Goal: Communication & Community: Answer question/provide support

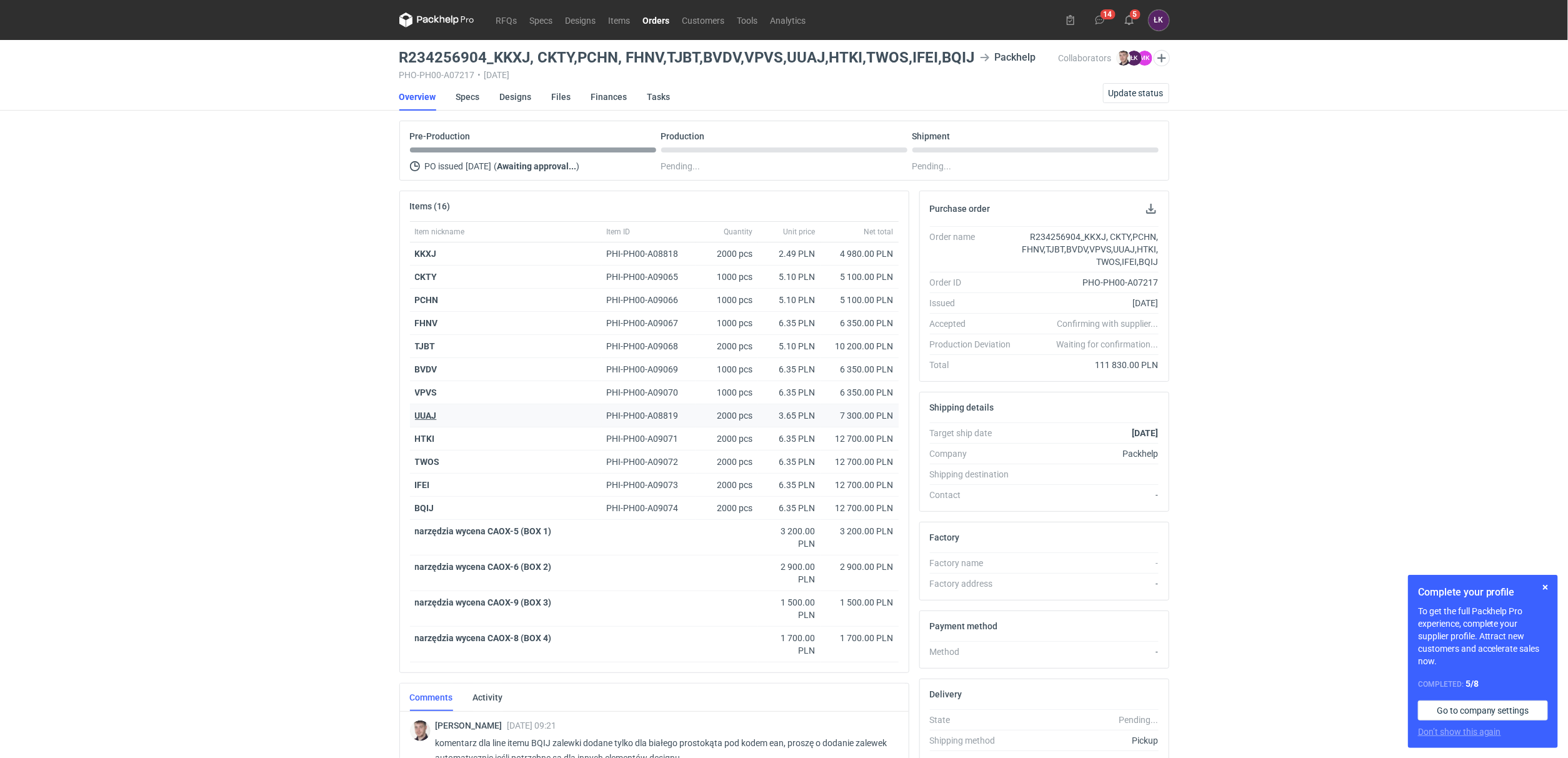
click at [427, 416] on strong "UUAJ" at bounding box center [426, 416] width 22 height 10
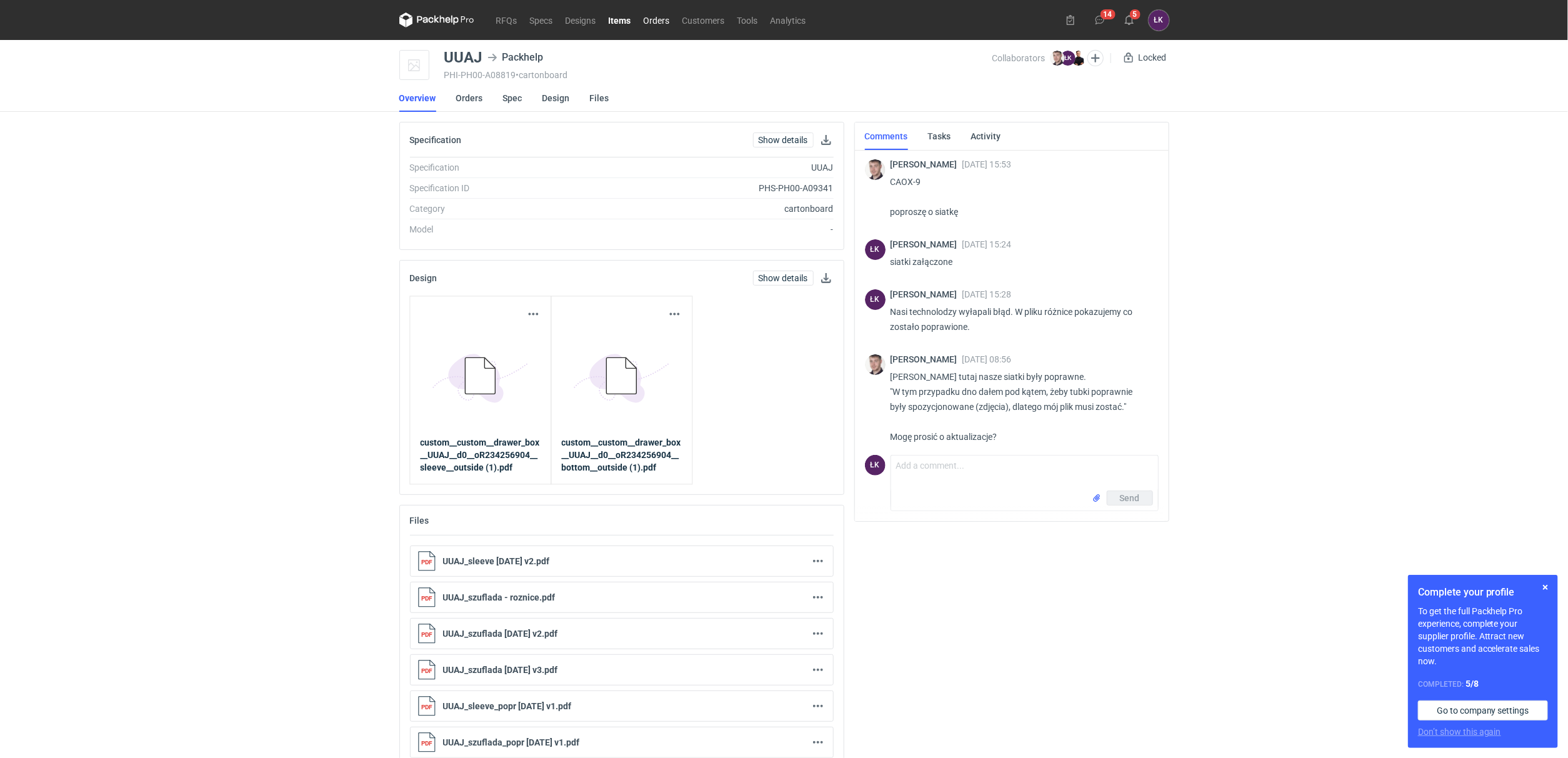
click at [661, 21] on link "Orders" at bounding box center [657, 20] width 39 height 15
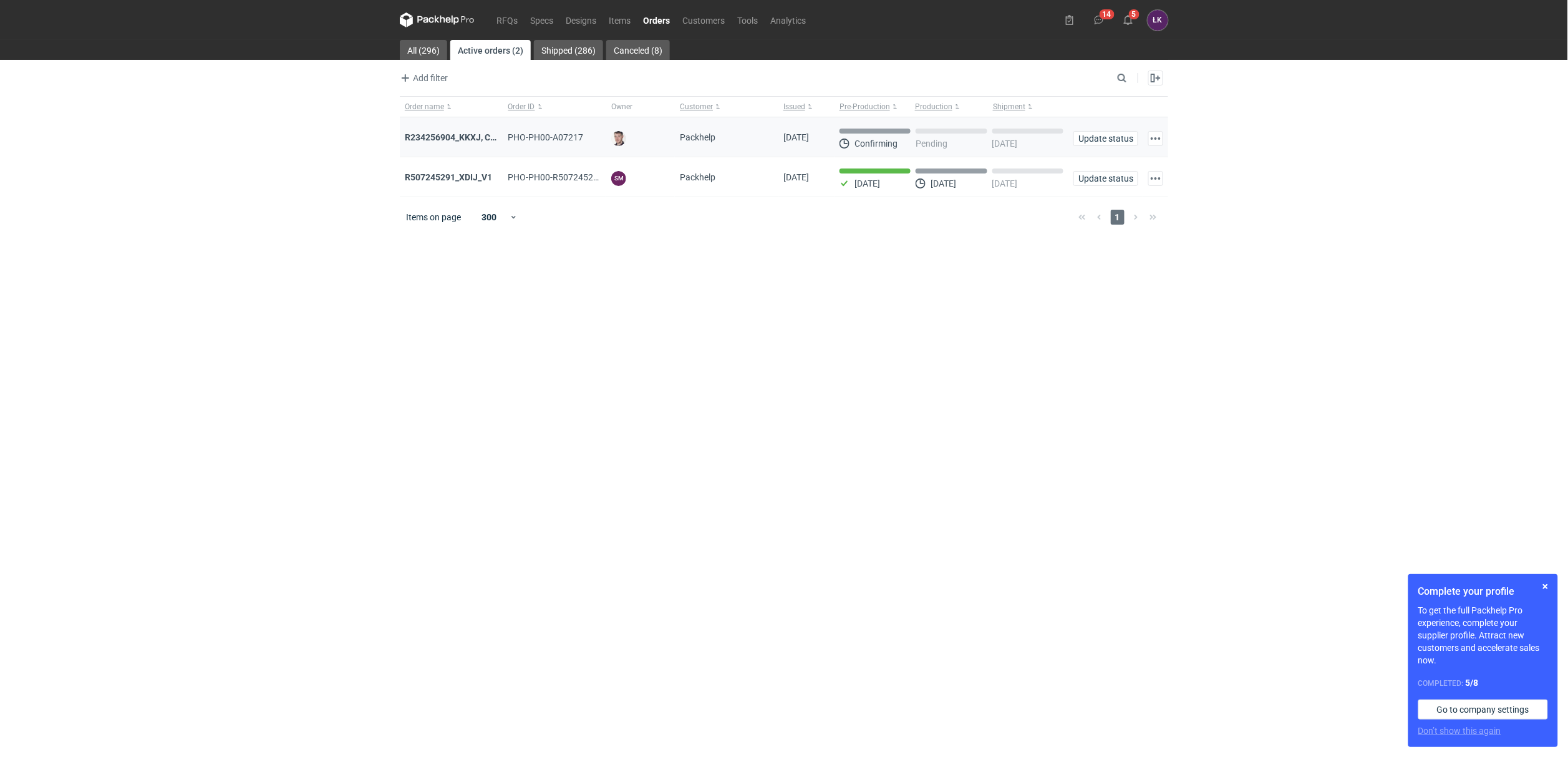
click at [451, 146] on div "R234256904_KKXJ, CKTY,PCHN, FHNV,TJBT,BVDV,VPVS,UUAJ,HTKI,TWOS,IFEI,BQIJ" at bounding box center [451, 137] width 104 height 40
click at [451, 134] on strong "R234256904_KKXJ, CKTY,PCHN, FHNV,TJBT,BVDV,VPVS,UUAJ,HTKI,TWOS,IFEI,BQIJ" at bounding box center [571, 137] width 333 height 10
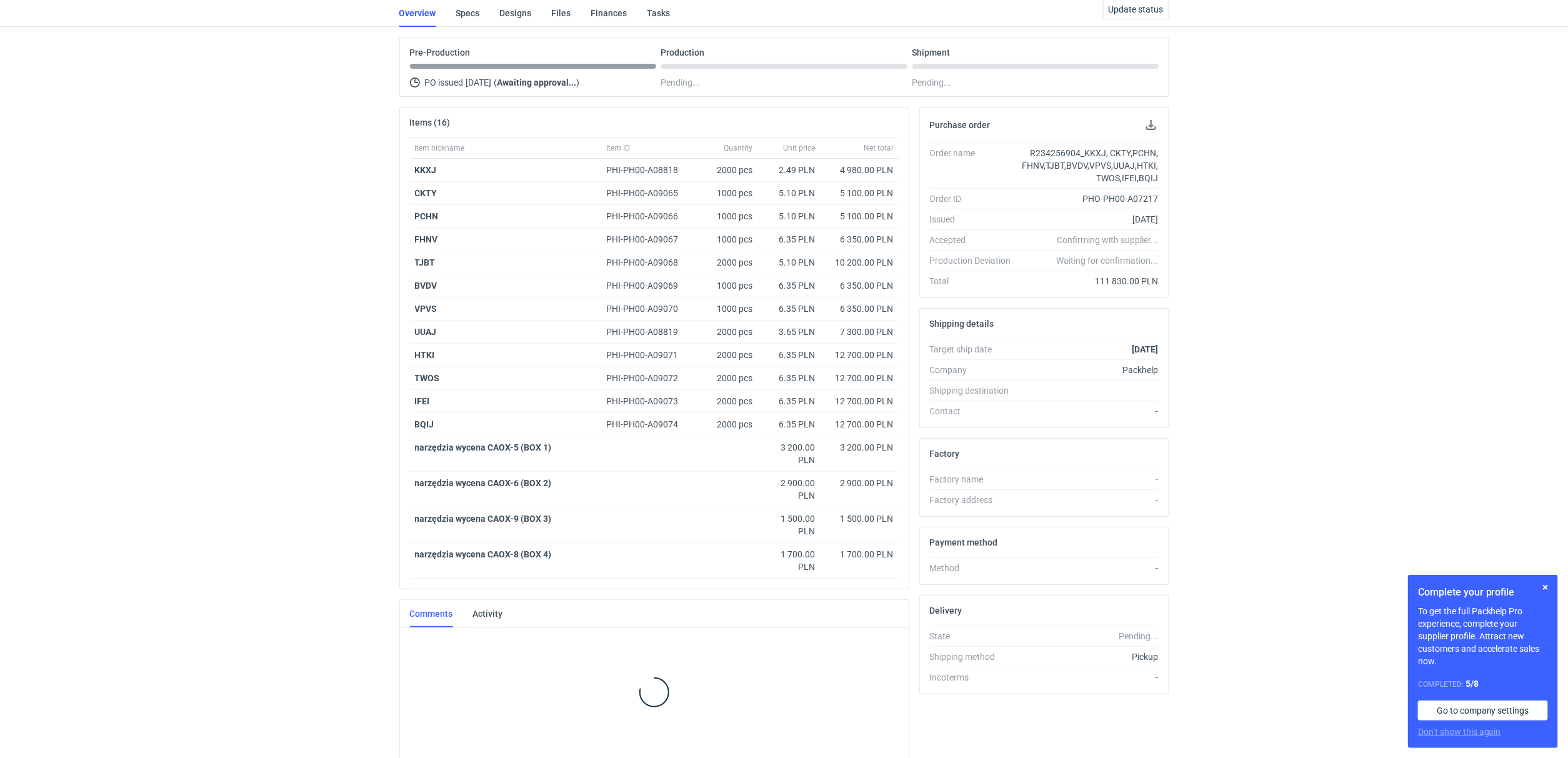
scroll to position [88, 0]
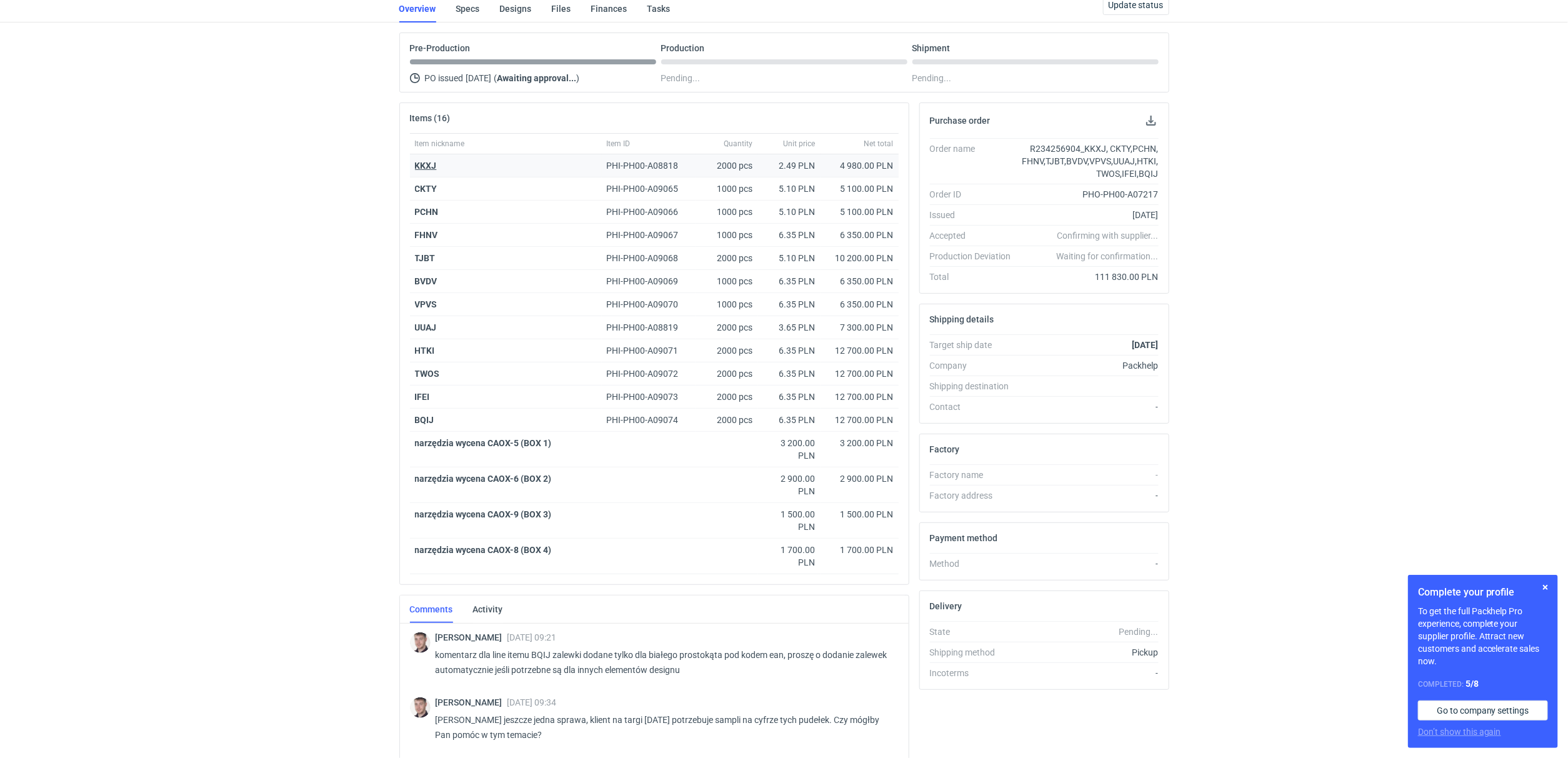
click at [422, 162] on strong "KKXJ" at bounding box center [426, 166] width 22 height 10
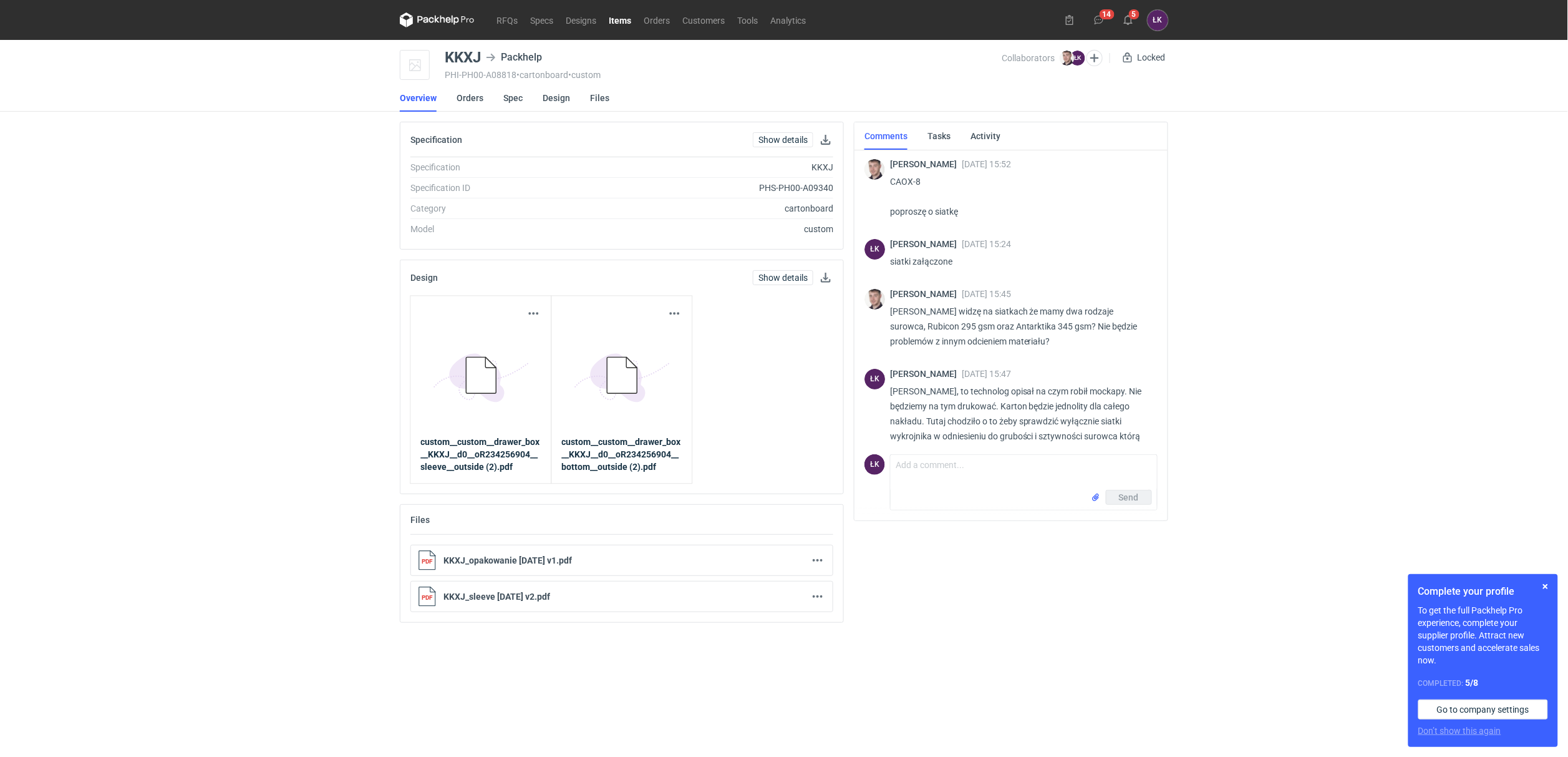
click at [320, 482] on div "RFQs Specs Designs Items Orders Customers Tools Analytics 14 5 ŁK [PERSON_NAME]…" at bounding box center [784, 378] width 1568 height 757
click at [667, 22] on link "Orders" at bounding box center [657, 20] width 39 height 15
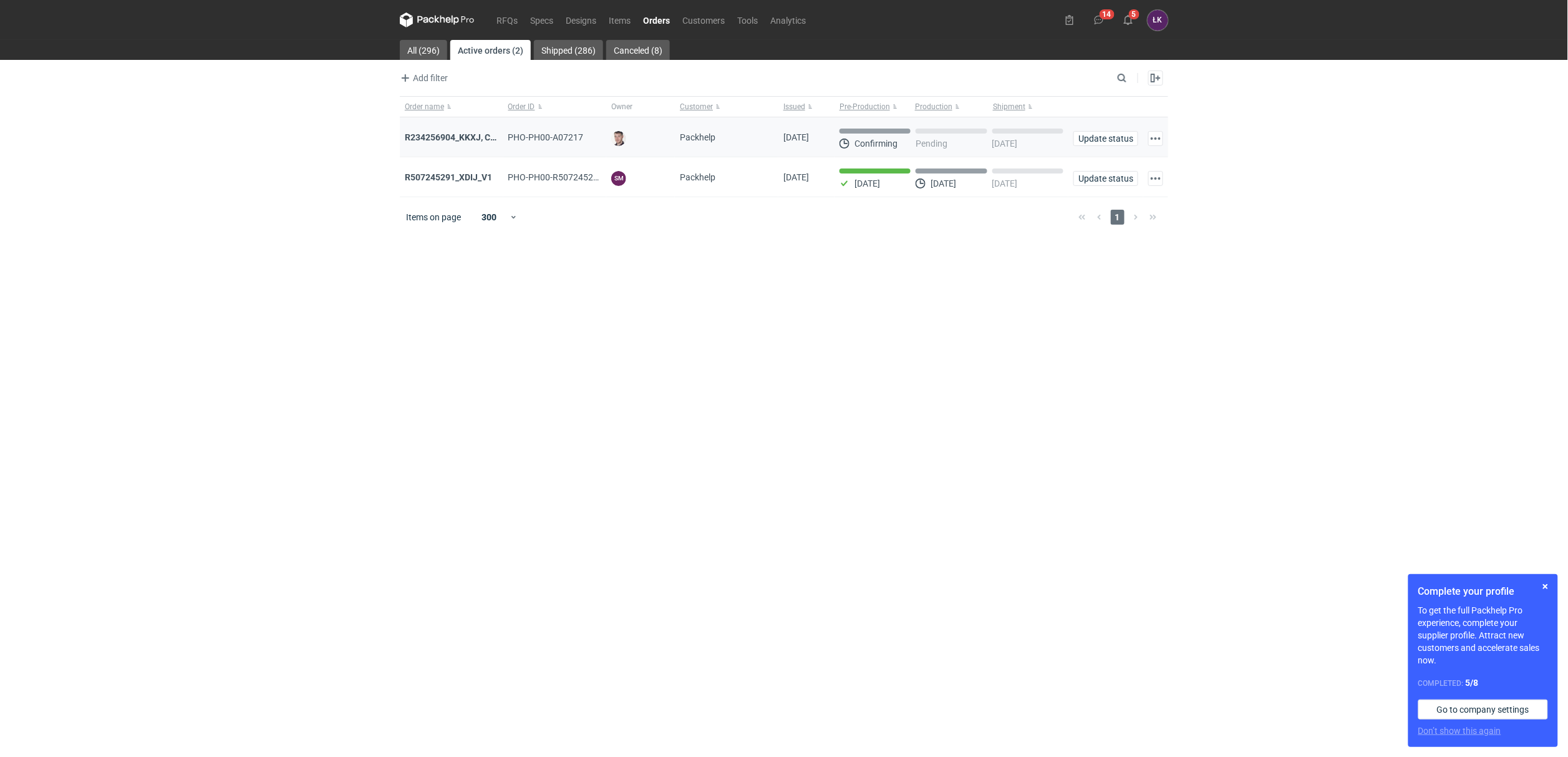
click at [469, 144] on div "R234256904_KKXJ, CKTY,PCHN, FHNV,TJBT,BVDV,VPVS,UUAJ,HTKI,TWOS,IFEI,BQIJ" at bounding box center [451, 137] width 94 height 12
click at [469, 142] on strong "R234256904_KKXJ, CKTY,PCHN, FHNV,TJBT,BVDV,VPVS,UUAJ,HTKI,TWOS,IFEI,BQIJ" at bounding box center [571, 137] width 333 height 10
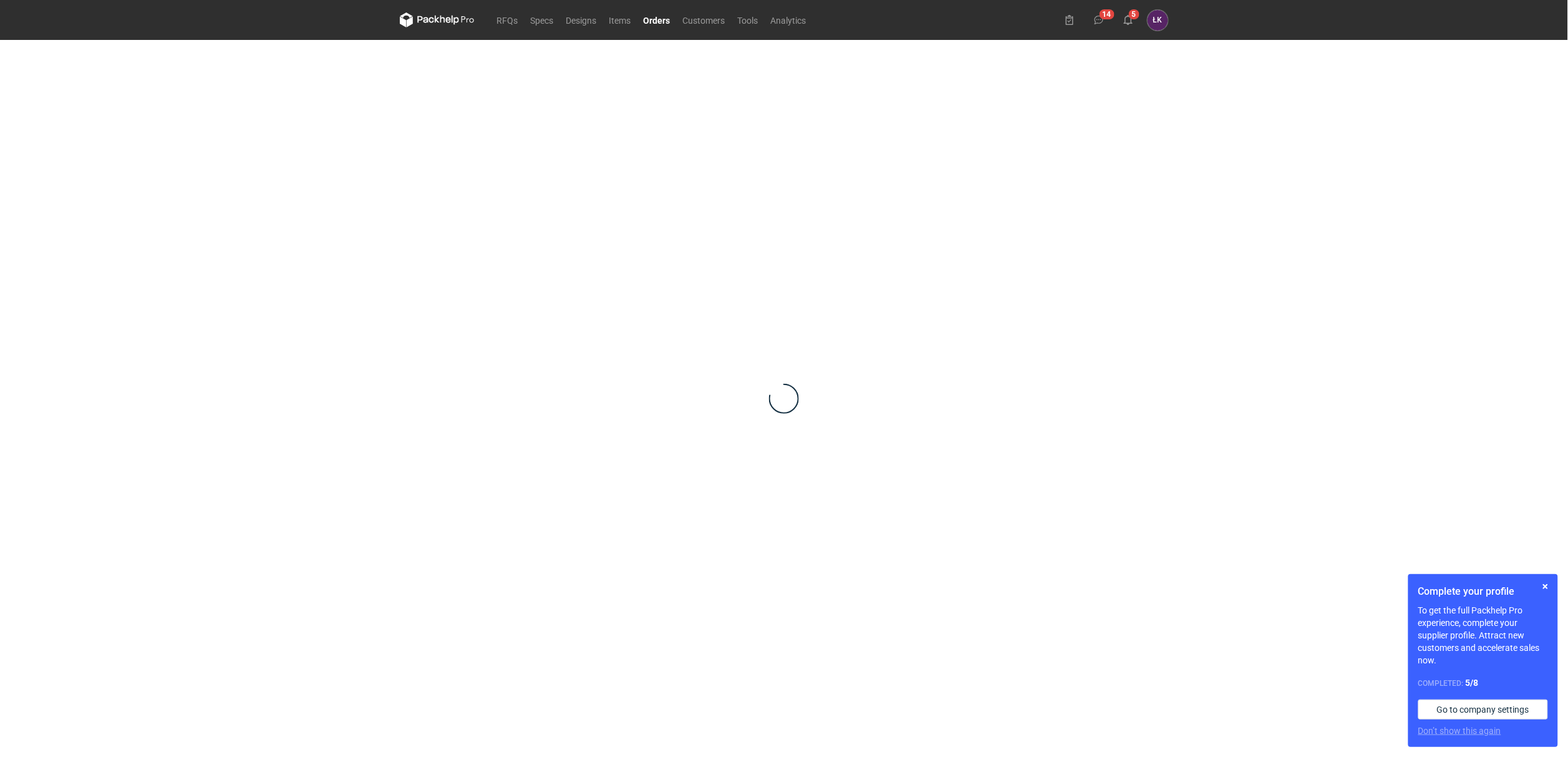
click at [466, 142] on div at bounding box center [784, 398] width 768 height 717
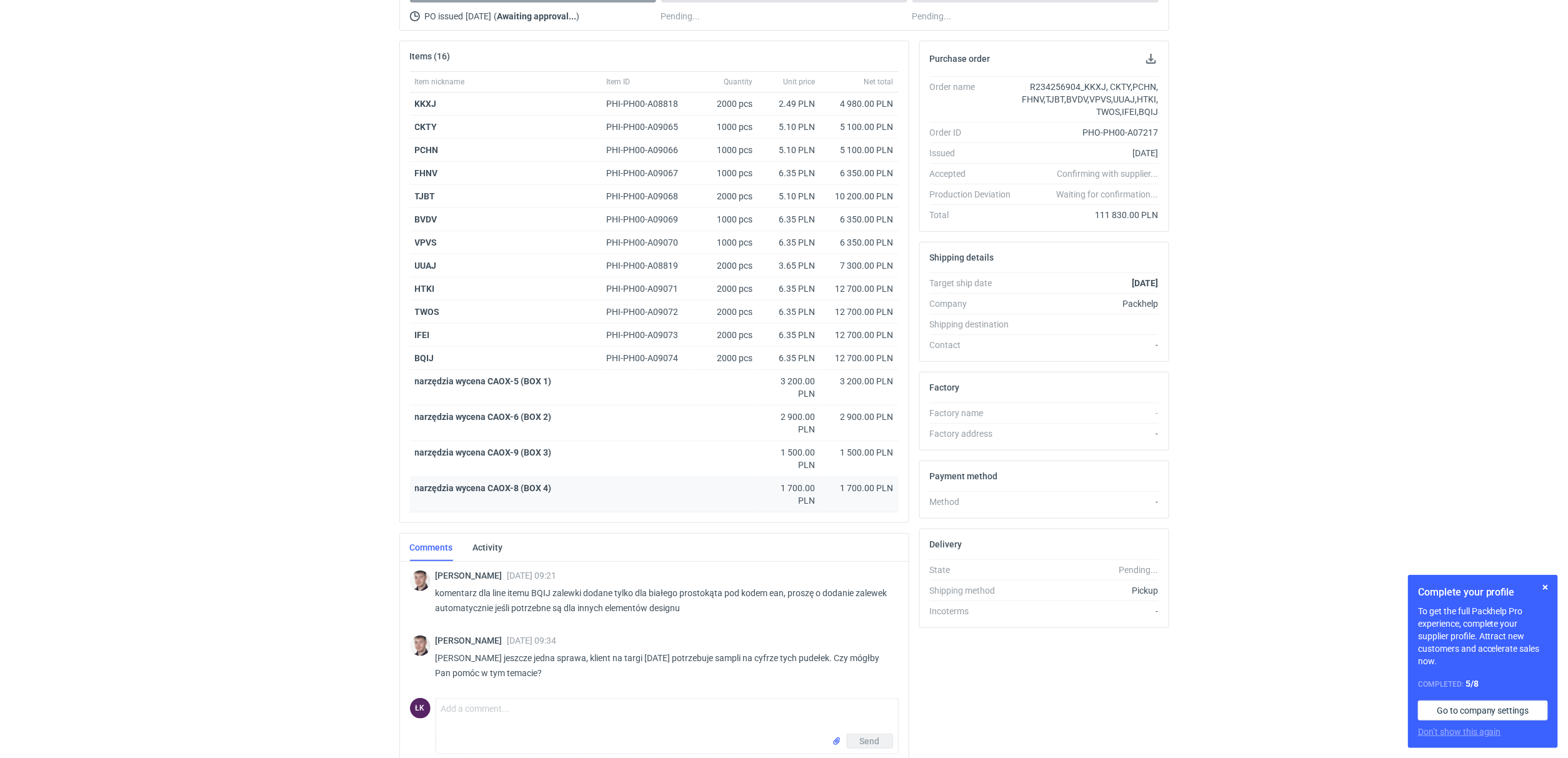
scroll to position [211, 0]
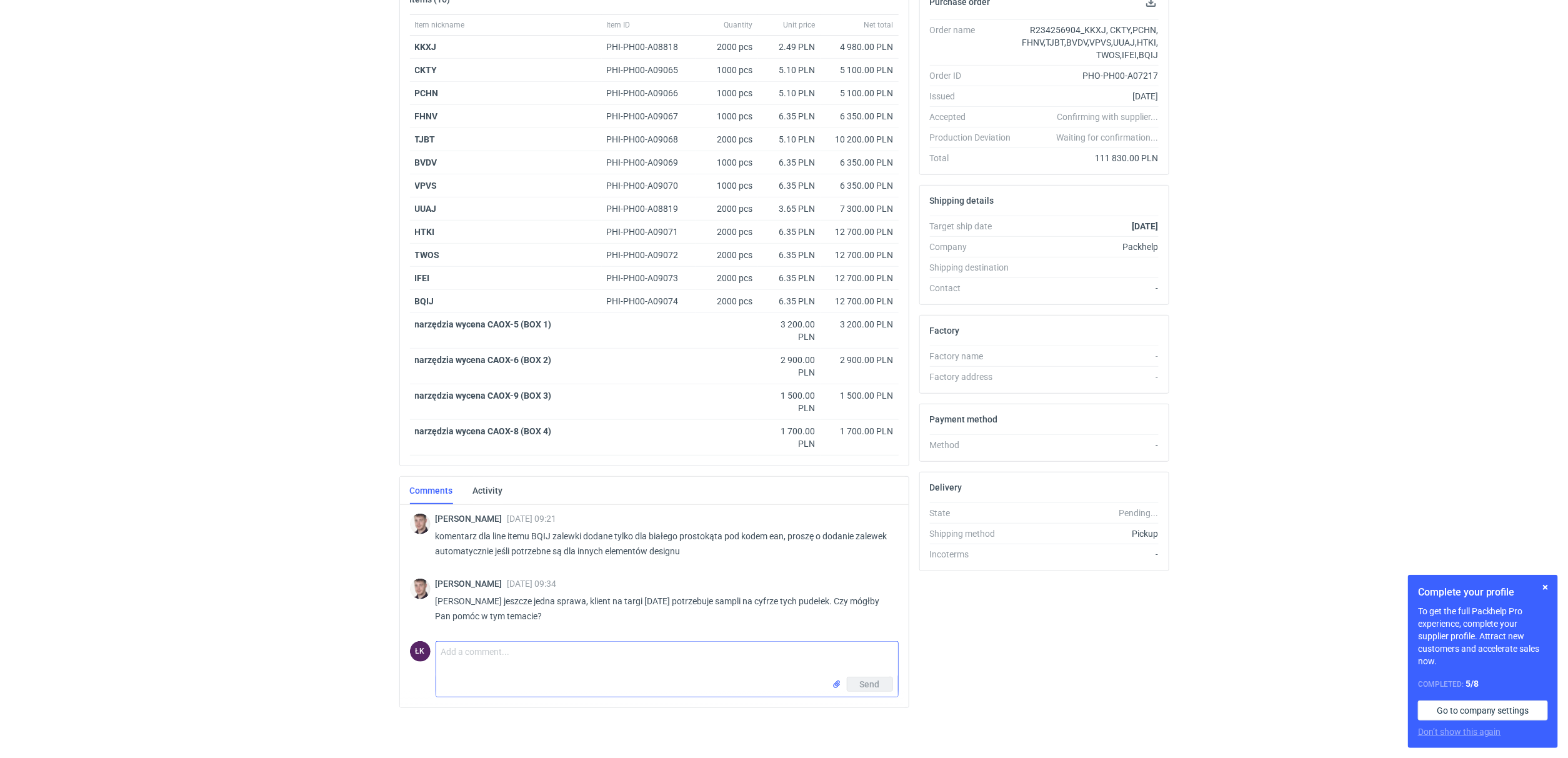
click at [473, 670] on textarea "Comment message" at bounding box center [667, 659] width 462 height 35
click at [261, 551] on html "RFQs Specs Designs Items Orders Customers Tools Analytics 14 5 ŁK [PERSON_NAME]…" at bounding box center [784, 172] width 1568 height 758
drag, startPoint x: 717, startPoint y: 550, endPoint x: 439, endPoint y: 514, distance: 280.3
click at [439, 514] on div "[PERSON_NAME] [DATE] 09:21 komentarz dla line itemu BQIJ zalewki dodane tylko d…" at bounding box center [662, 539] width 453 height 50
click at [259, 551] on html "RFQs Specs Designs Items Orders Customers Tools Analytics 14 5 ŁK [PERSON_NAME]…" at bounding box center [784, 172] width 1568 height 758
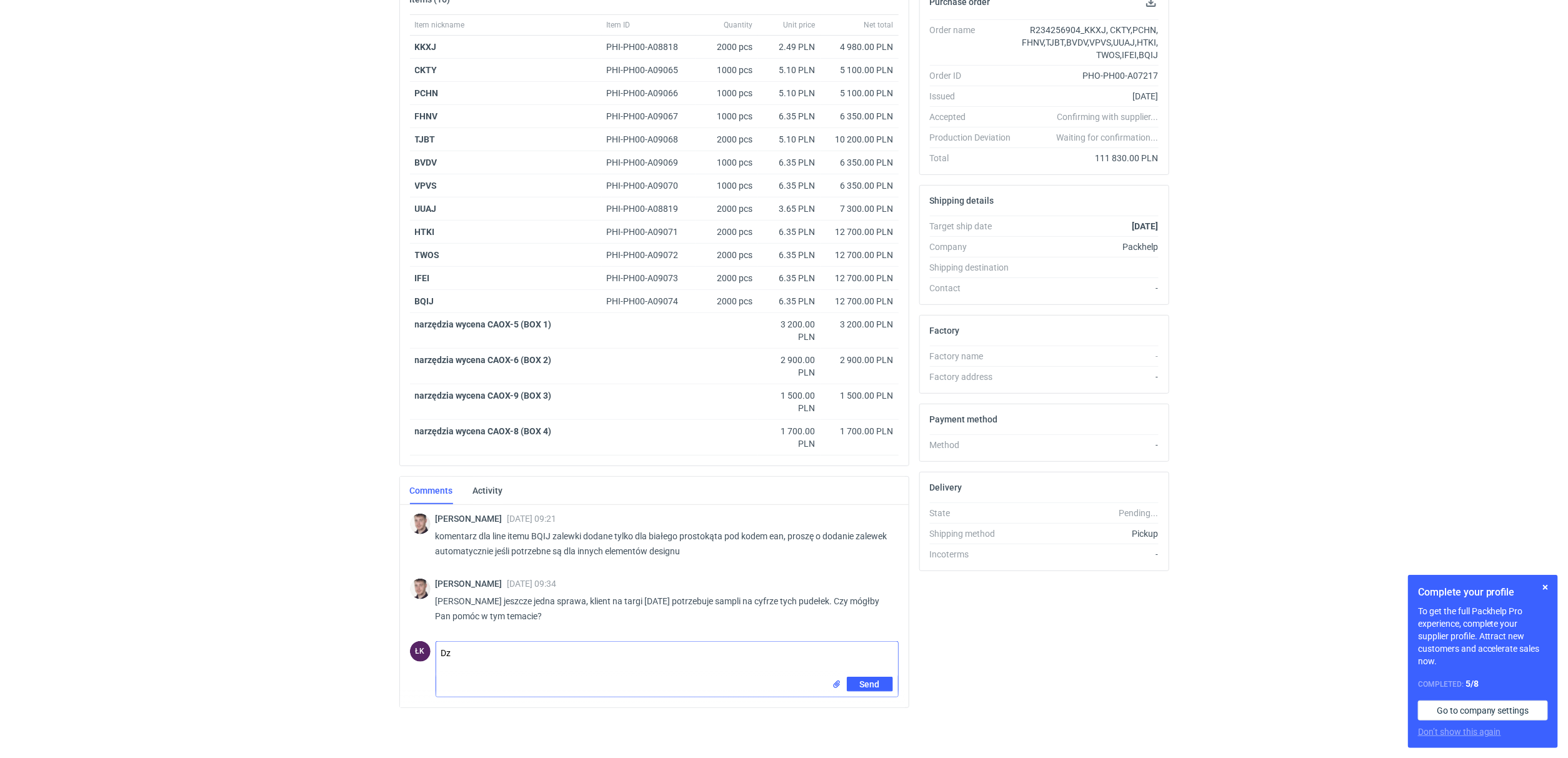
click at [457, 651] on textarea "Dz" at bounding box center [667, 659] width 462 height 35
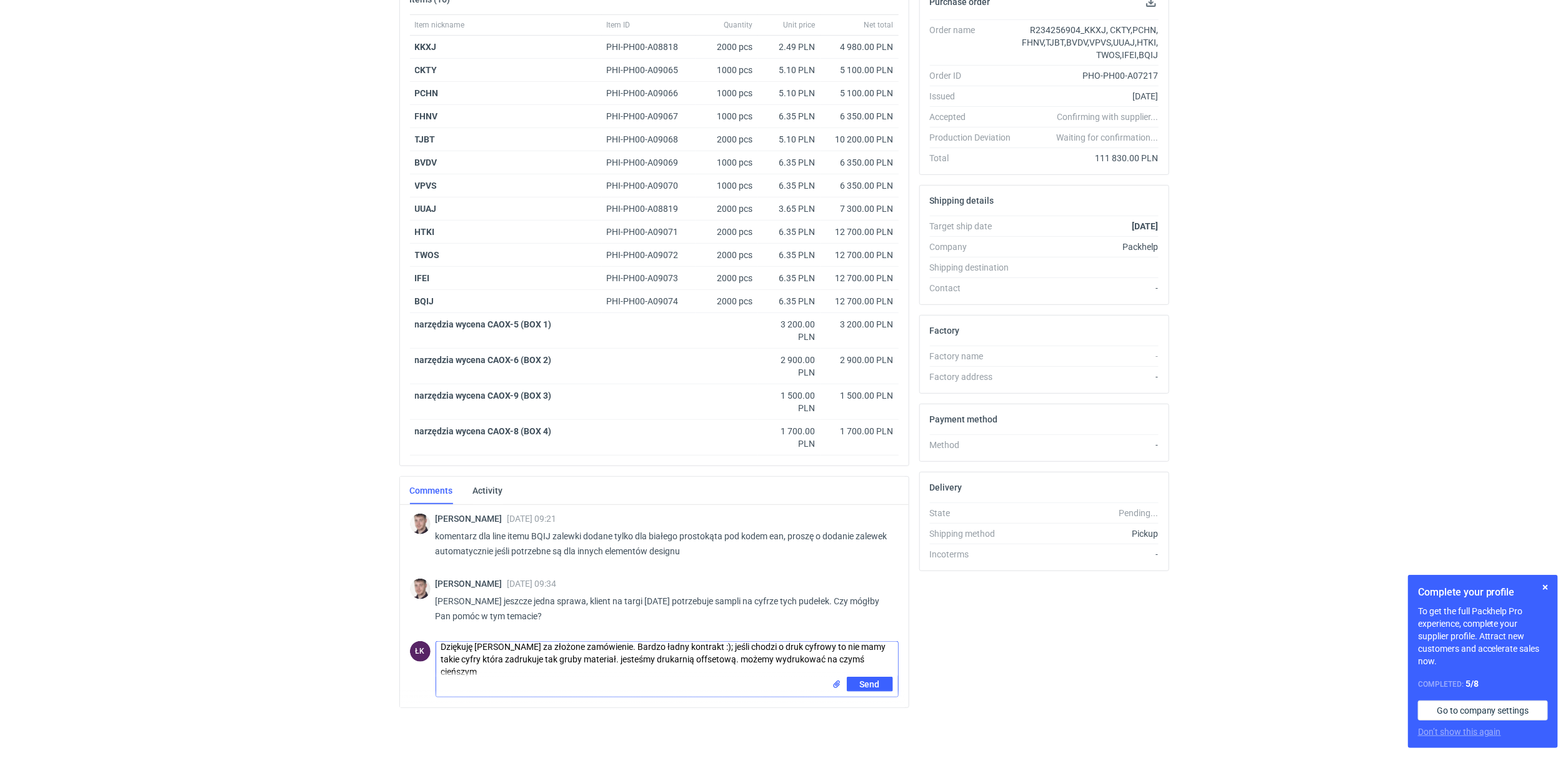
scroll to position [0, 0]
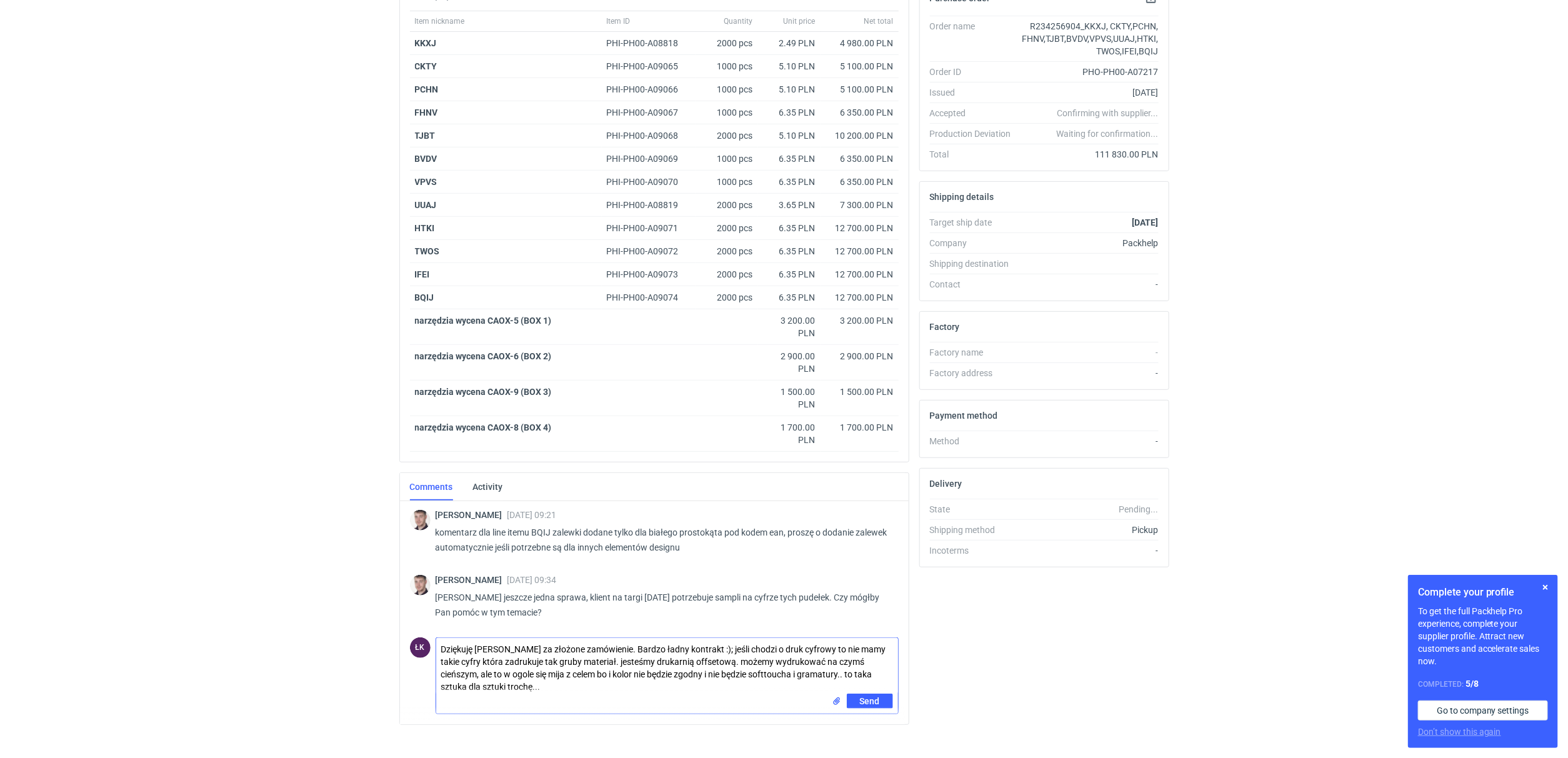
type textarea "Dziękuję [PERSON_NAME] za złożone zamówienie. Bardzo ładny kontrakt :); jeśli c…"
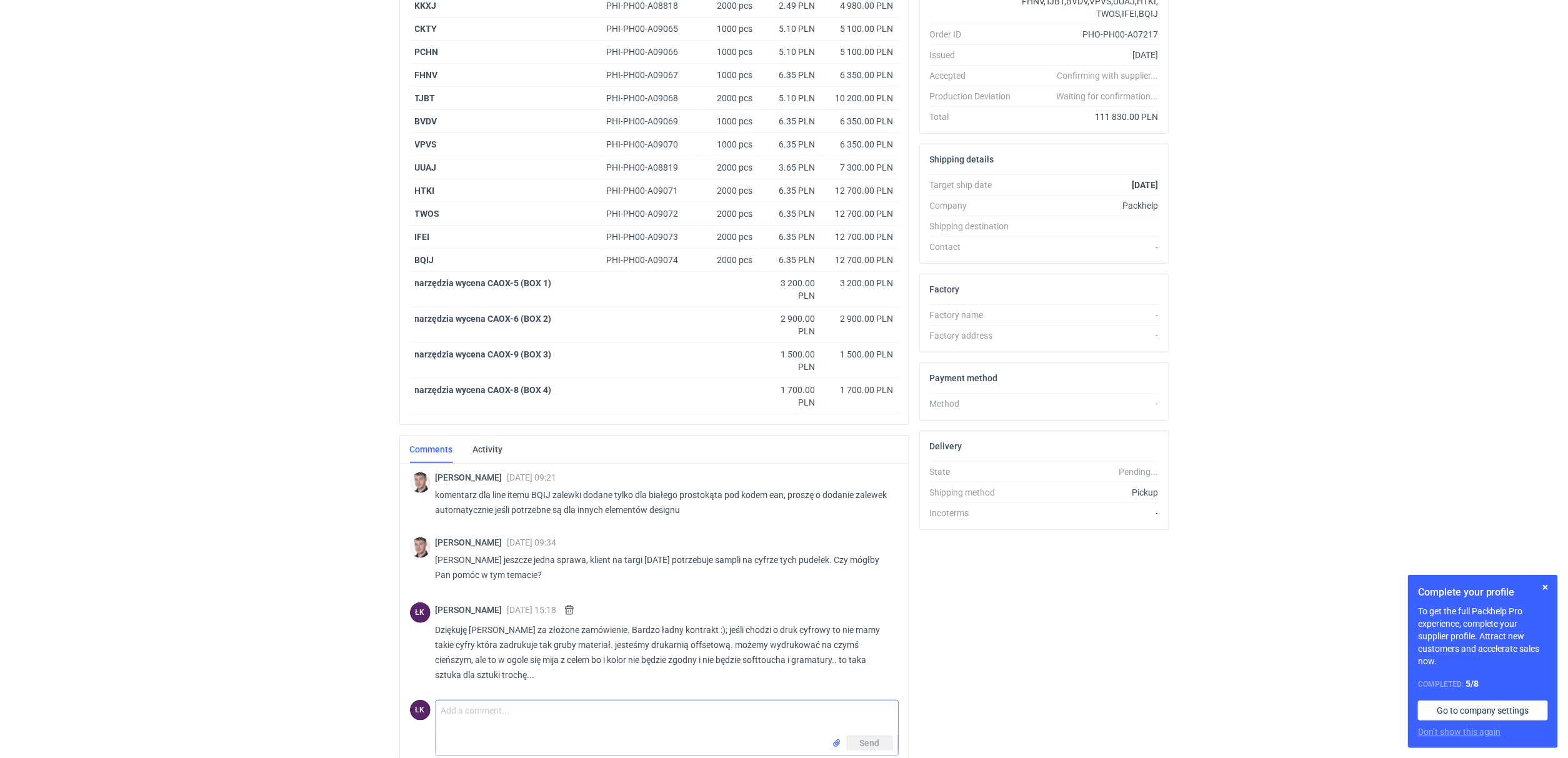
scroll to position [123, 0]
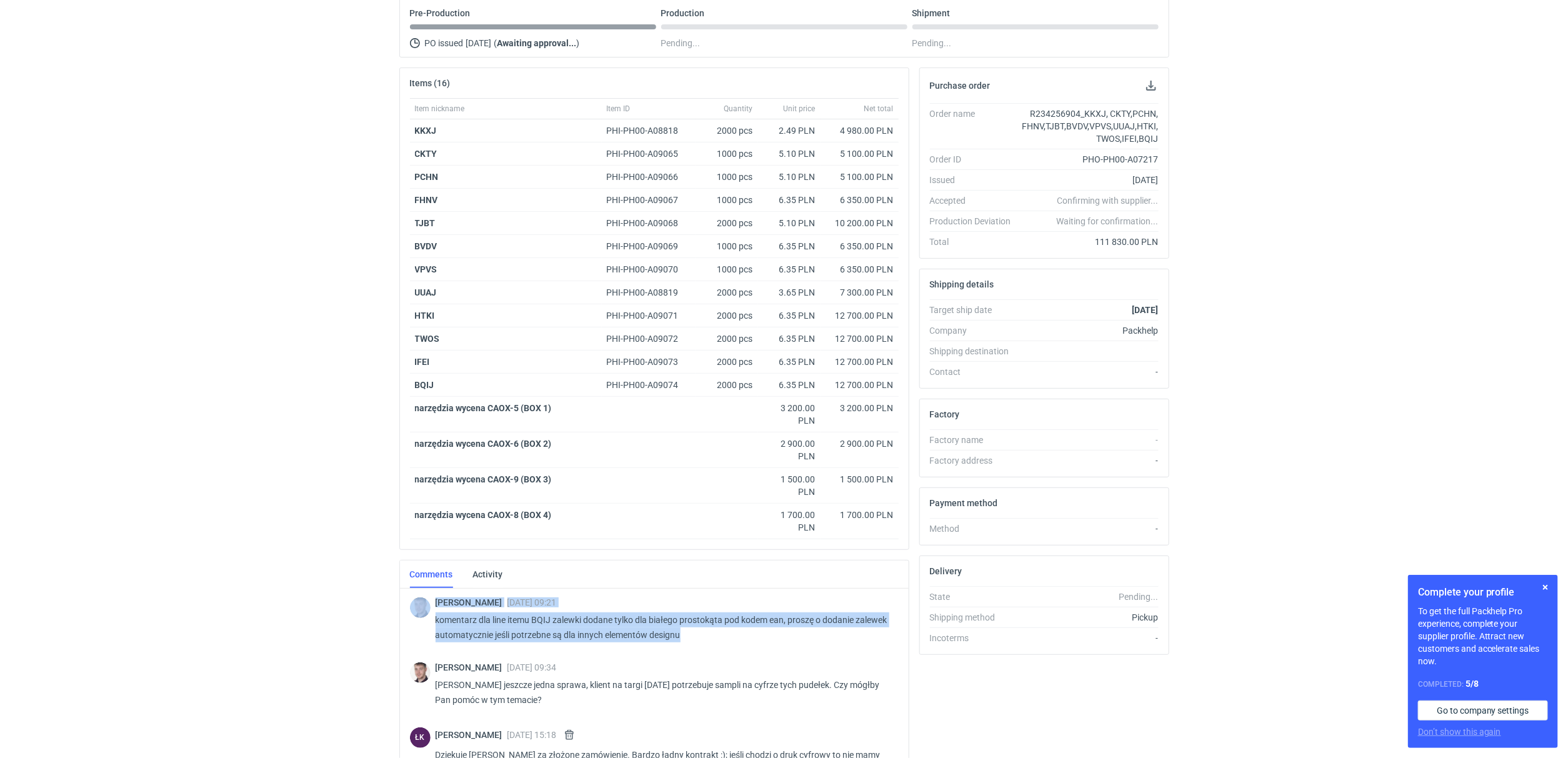
drag, startPoint x: 713, startPoint y: 634, endPoint x: 417, endPoint y: 601, distance: 297.8
click at [417, 601] on div "[PERSON_NAME] [DATE] 09:21 komentarz dla line itemu BQIJ zalewki dodane tylko d…" at bounding box center [654, 621] width 489 height 69
copy div "[PERSON_NAME] [DATE] 09:21 komentarz dla line itemu BQIJ zalewki dodane tylko d…"
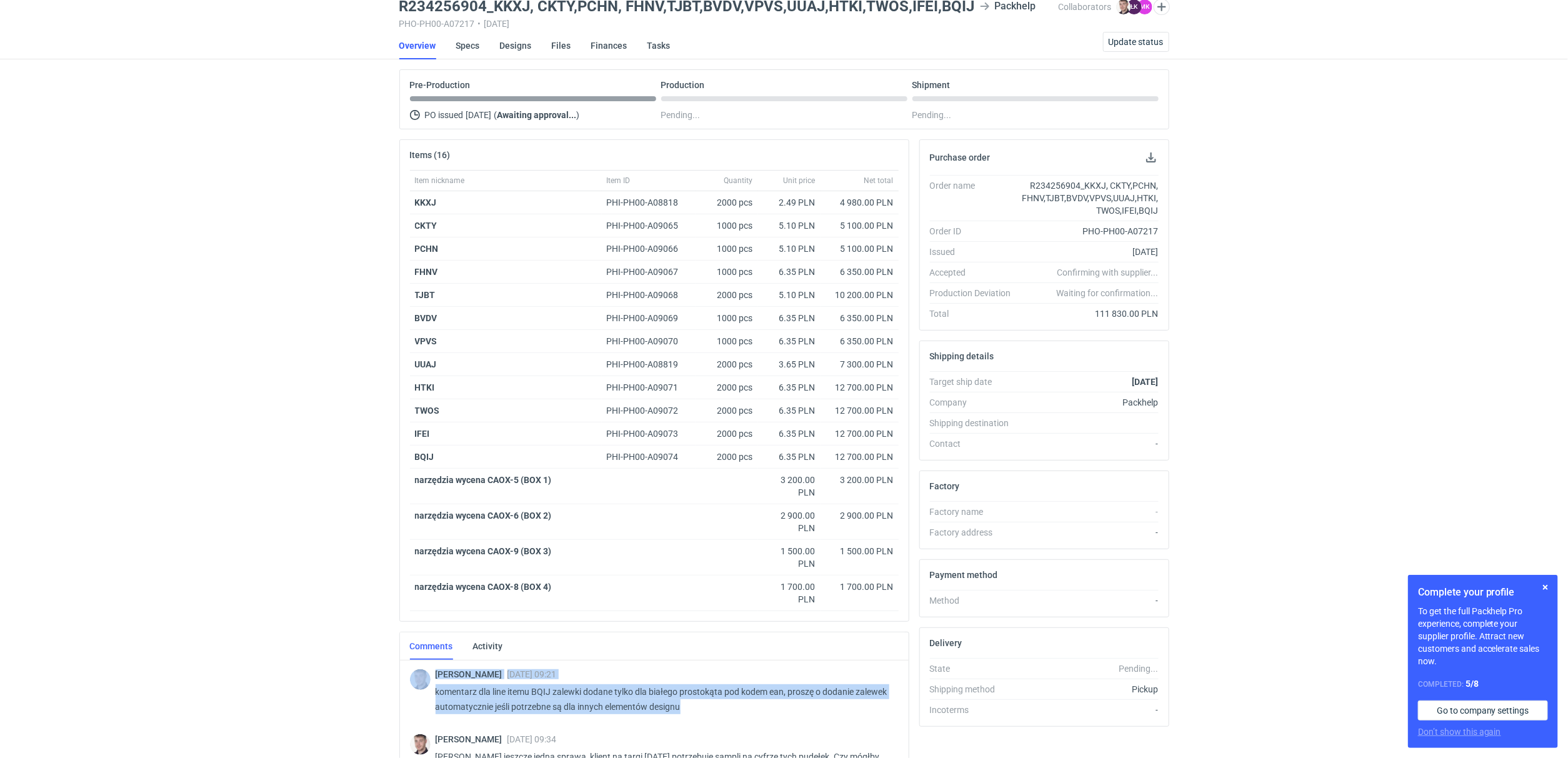
scroll to position [0, 0]
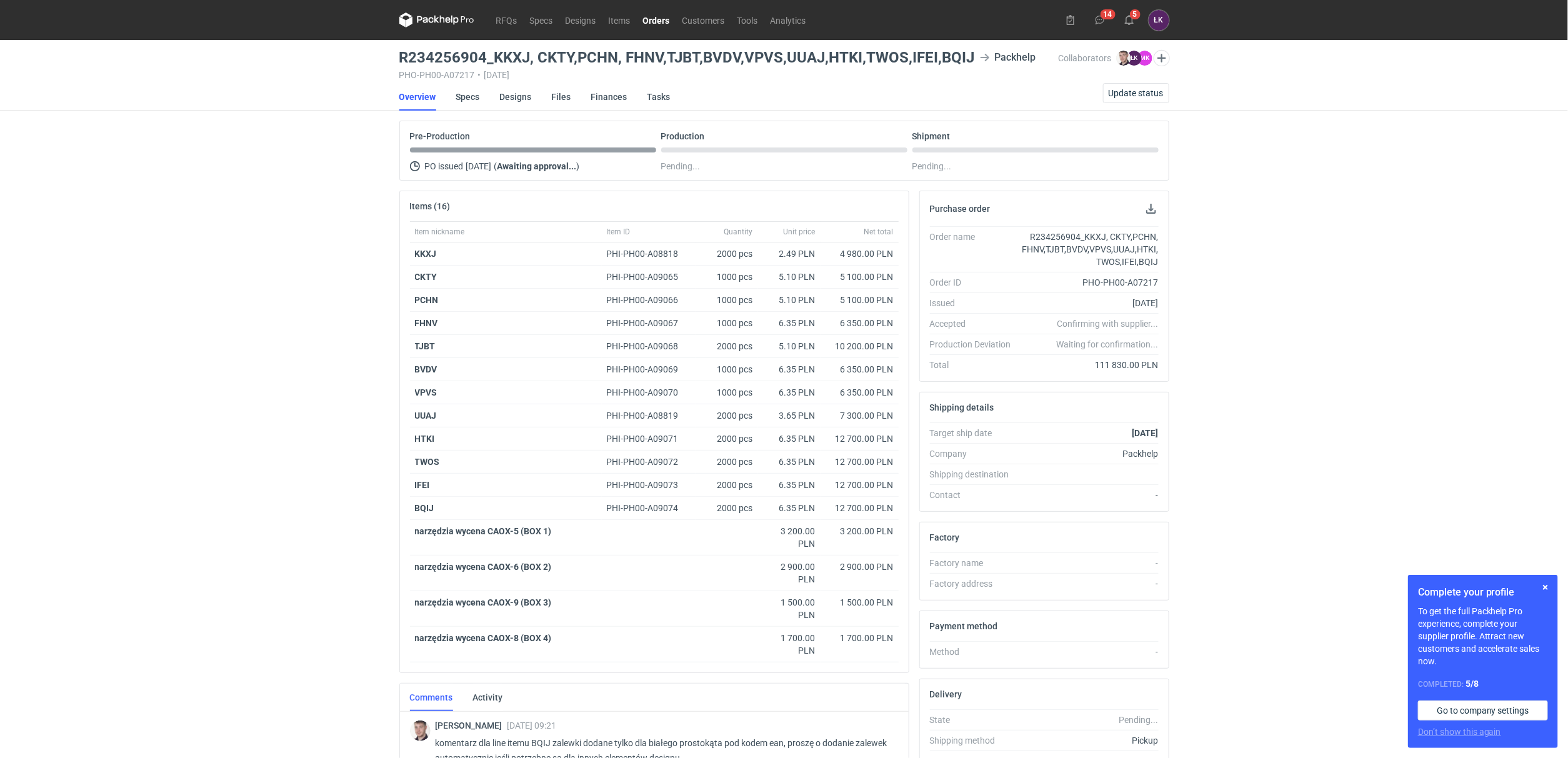
click at [86, 481] on div "RFQs Specs Designs Items Orders Customers Tools Analytics 14 5 ŁK [PERSON_NAME]…" at bounding box center [784, 379] width 1568 height 758
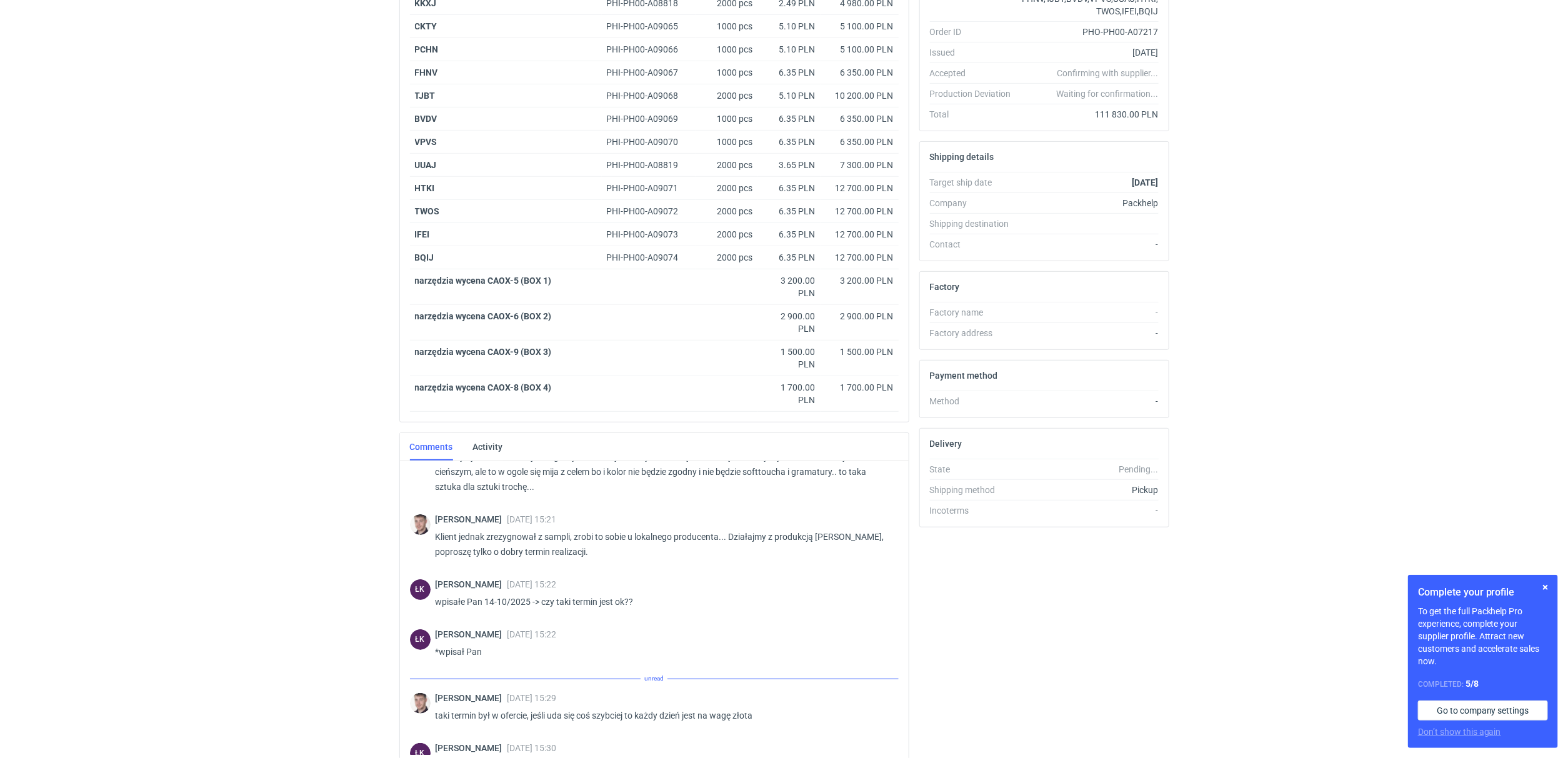
scroll to position [226, 0]
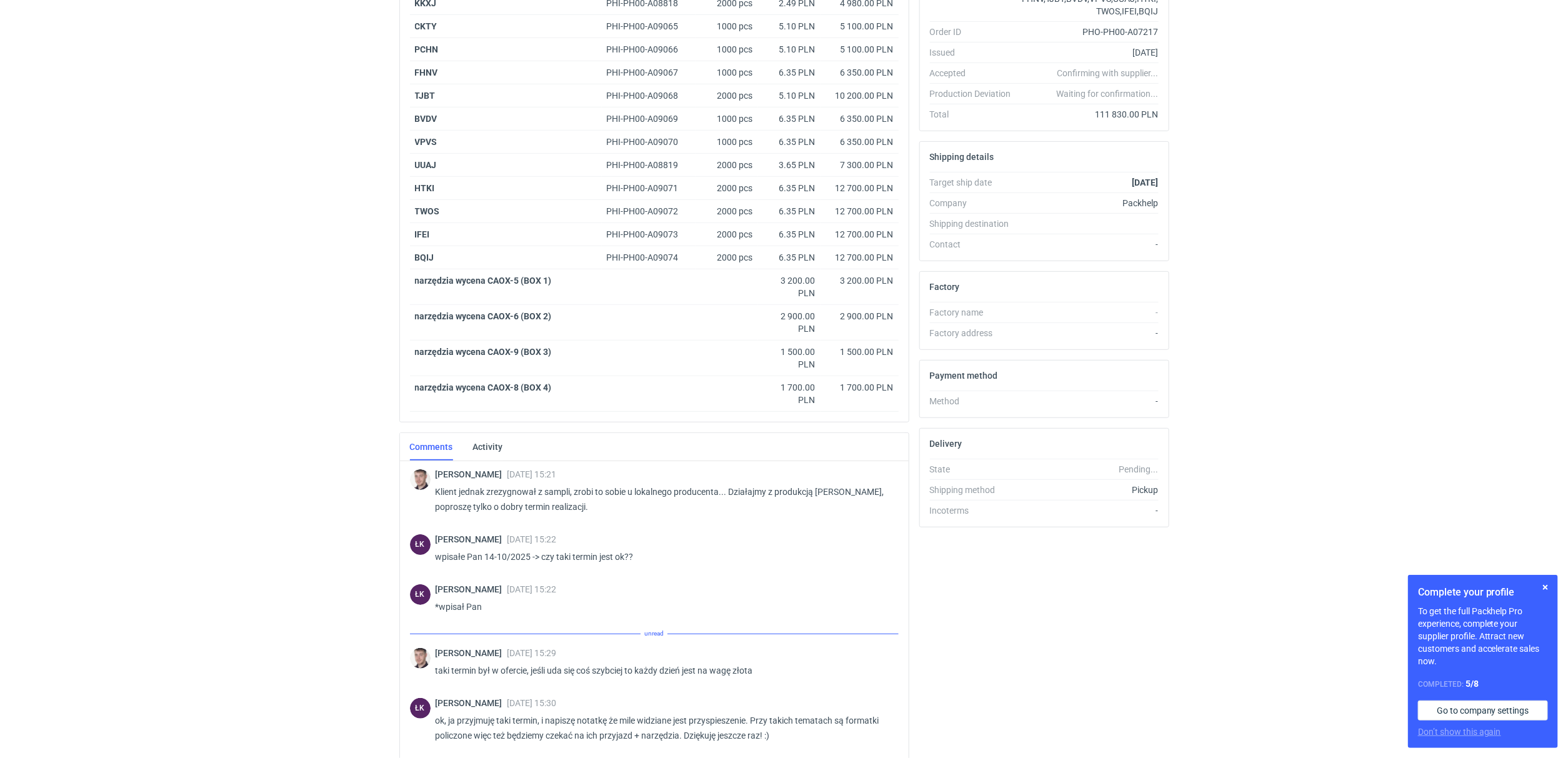
click at [224, 431] on div "RFQs Specs Designs Items Orders Customers Tools Analytics 14 5 ŁK [PERSON_NAME]…" at bounding box center [784, 128] width 1568 height 758
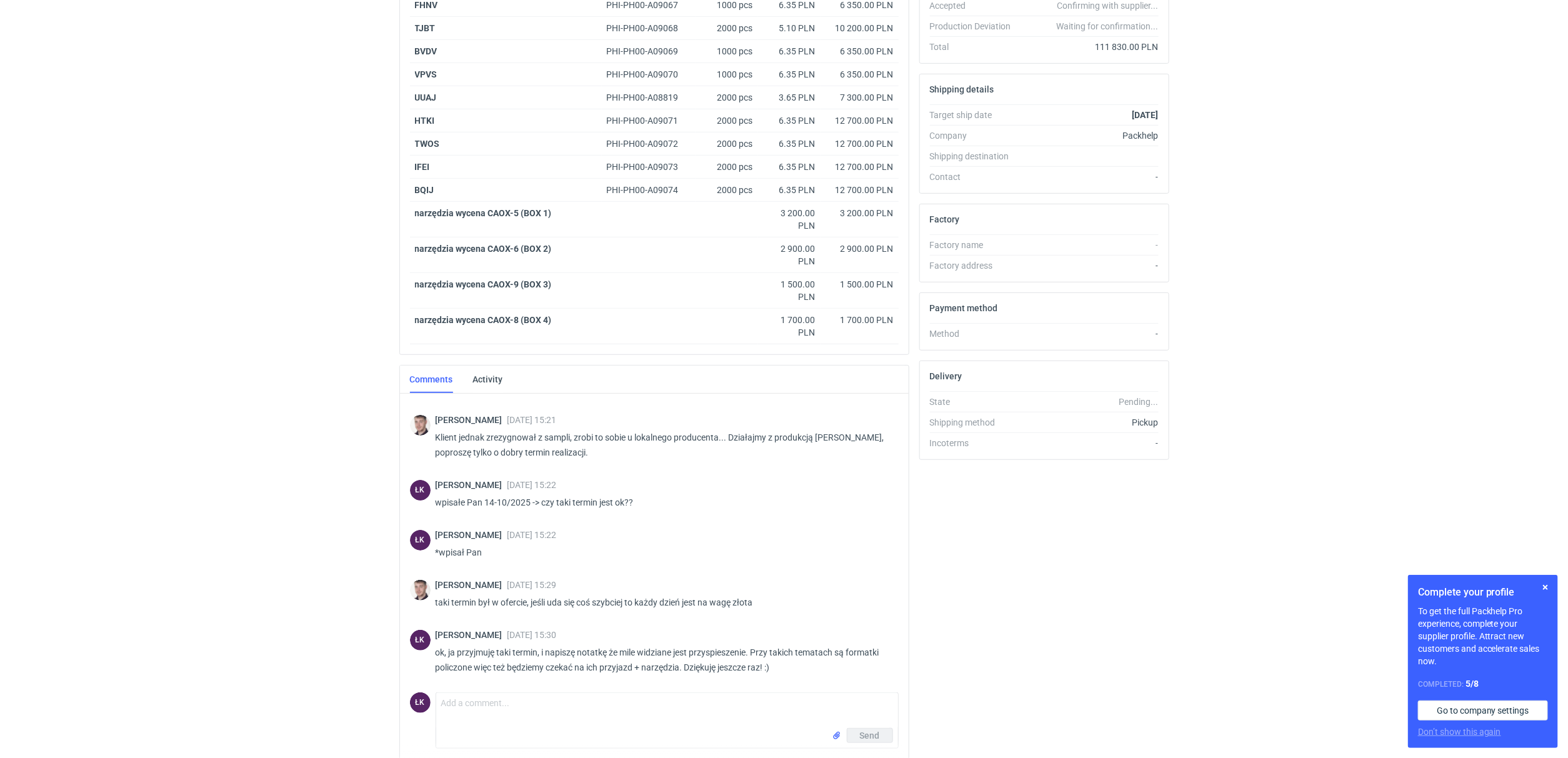
scroll to position [372, 0]
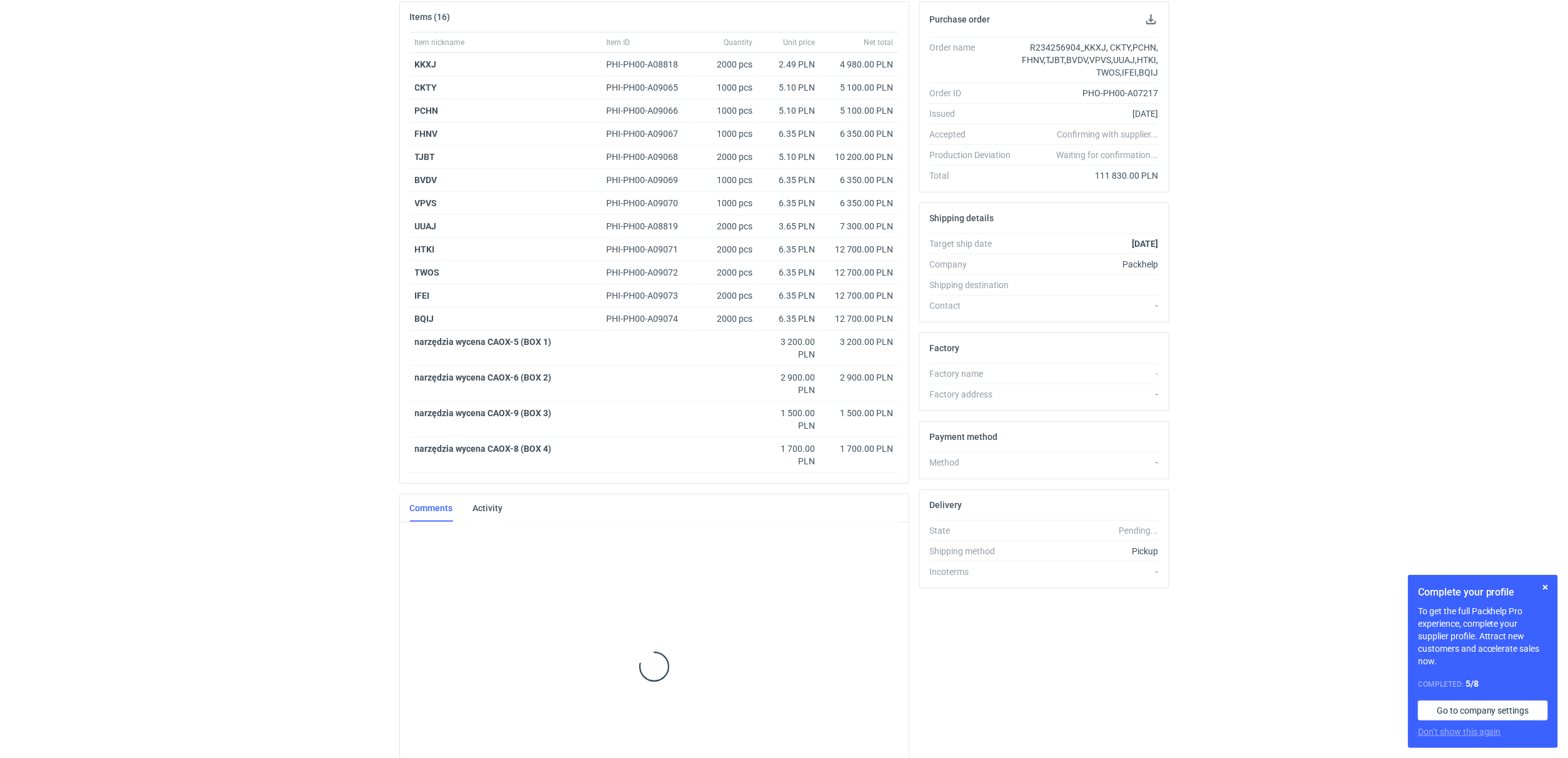
scroll to position [247, 0]
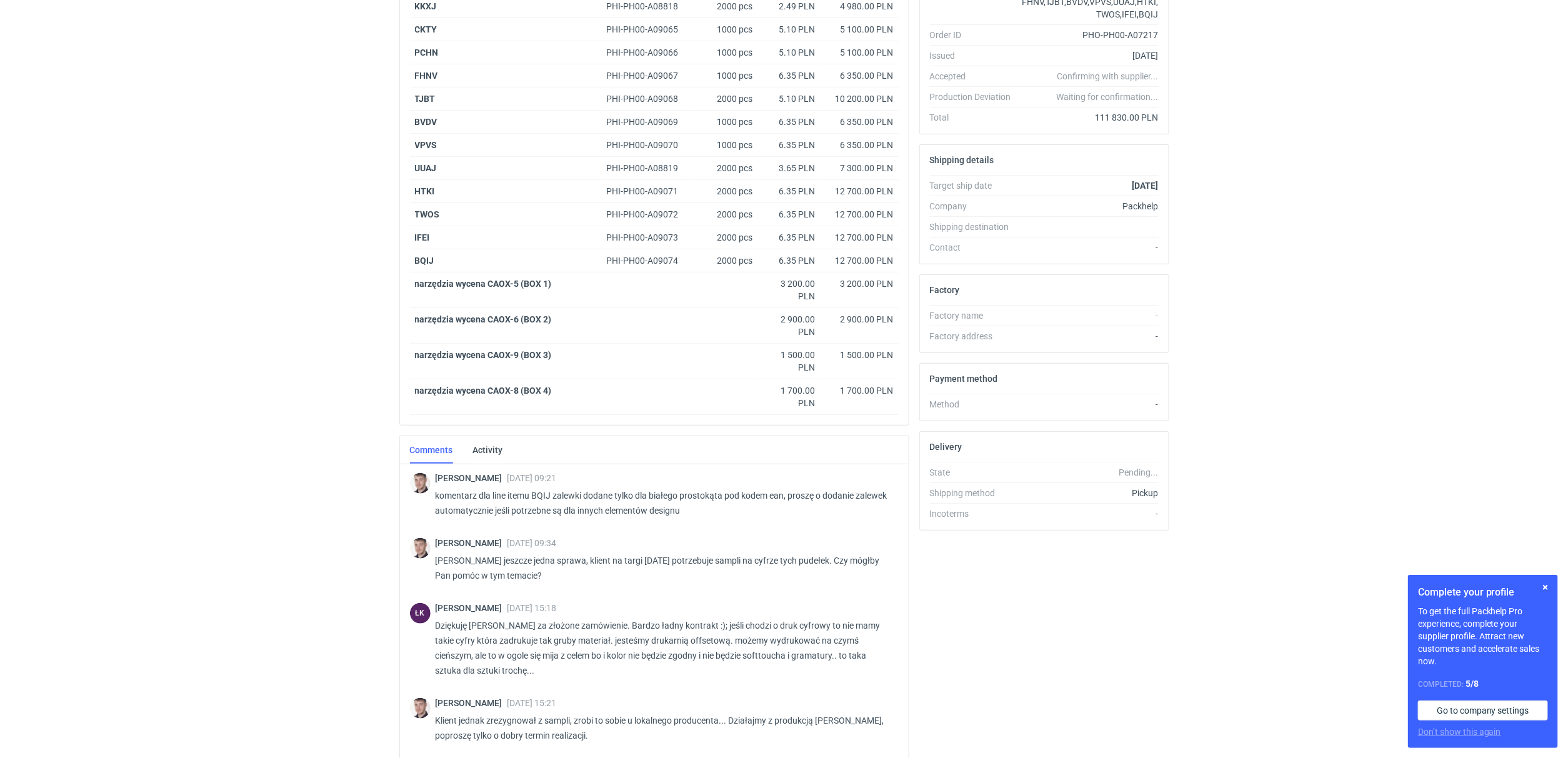
click at [337, 457] on div "RFQs Specs Designs Items Orders Customers Tools Analytics 14 5 ŁK [PERSON_NAME]…" at bounding box center [784, 132] width 1568 height 758
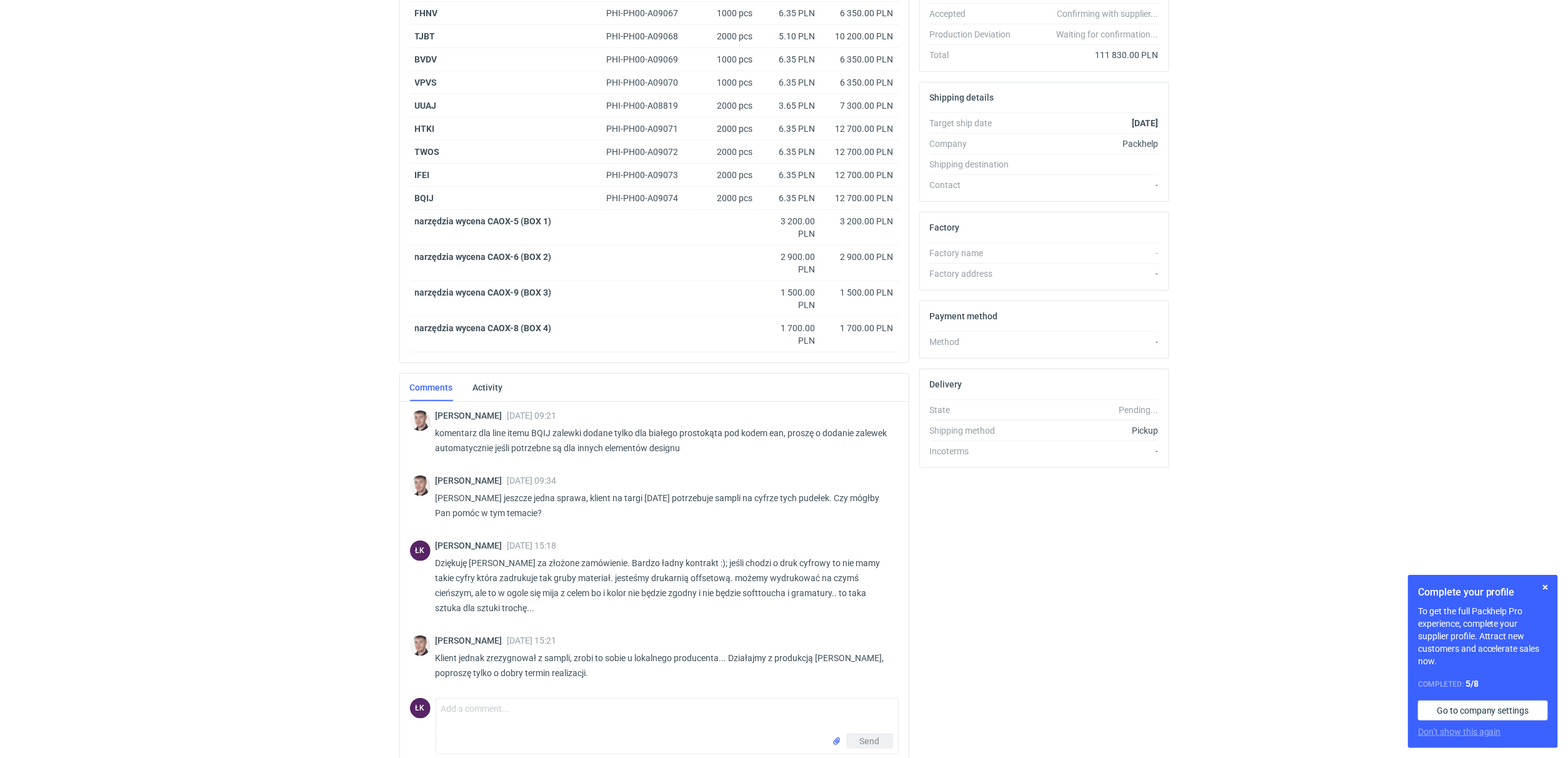
scroll to position [371, 0]
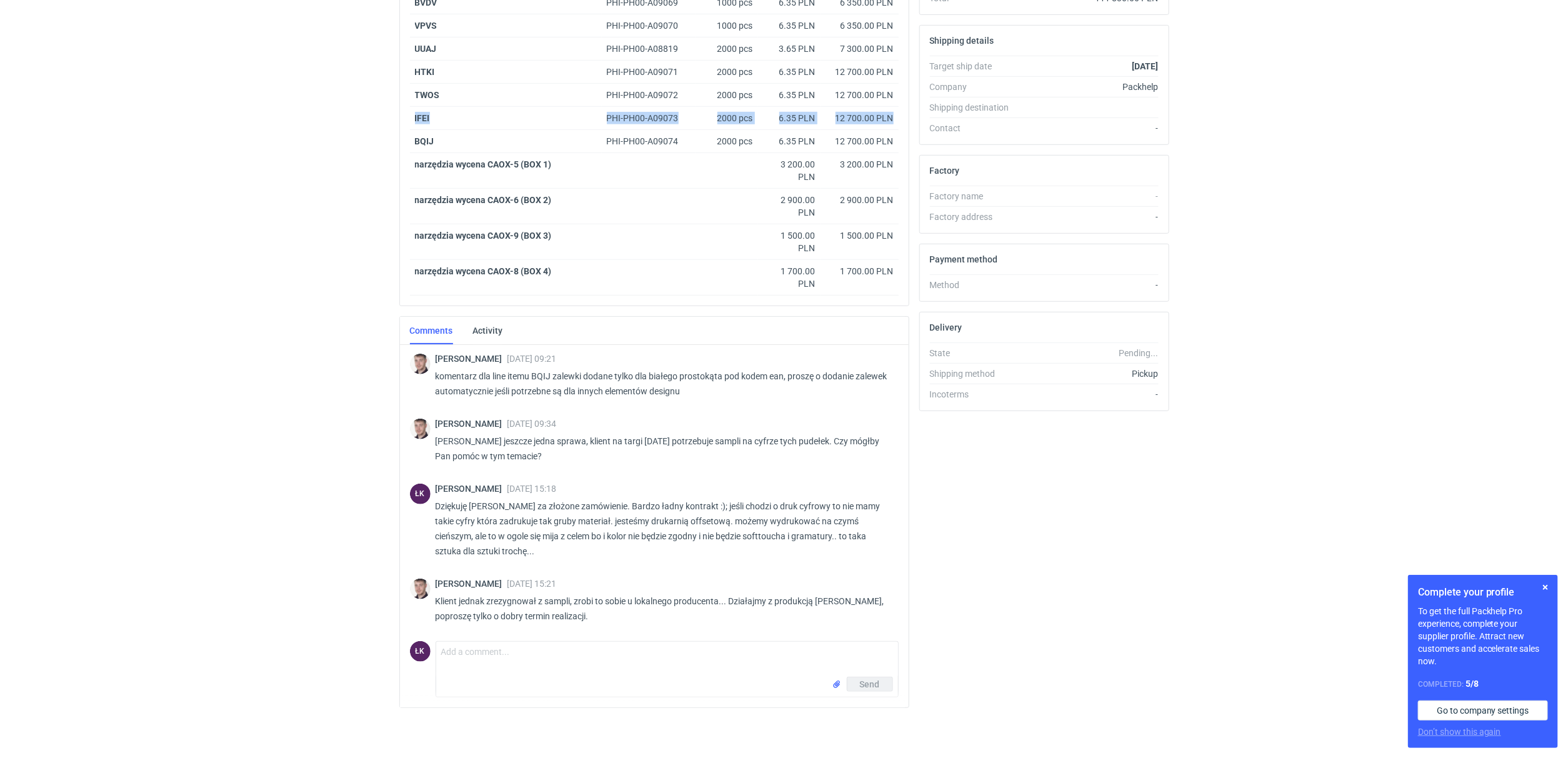
click at [327, 391] on html "RFQs Specs Designs Items Orders Customers Tools Analytics 14 5 ŁK [PERSON_NAME]…" at bounding box center [784, 12] width 1568 height 758
click at [509, 666] on textarea "Comment message" at bounding box center [667, 659] width 462 height 35
type textarea "wpisałe Pan 14-10/2025 -> czy taki termin jest ok??"
click at [867, 691] on button "Send" at bounding box center [870, 684] width 47 height 15
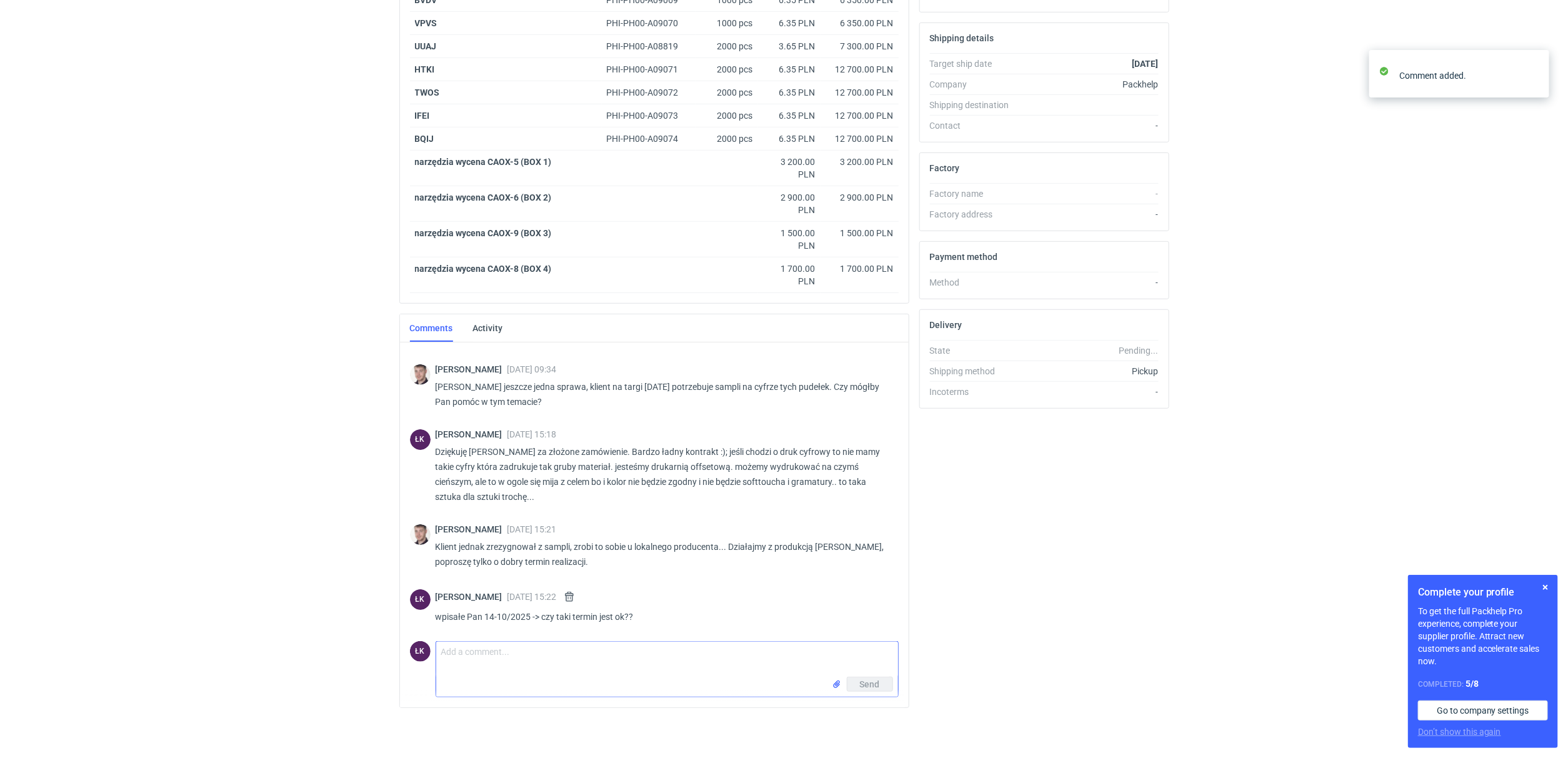
click at [449, 671] on textarea "Comment message" at bounding box center [667, 659] width 462 height 35
type textarea "*wpisał Pan"
click at [879, 681] on button "Send" at bounding box center [870, 684] width 47 height 15
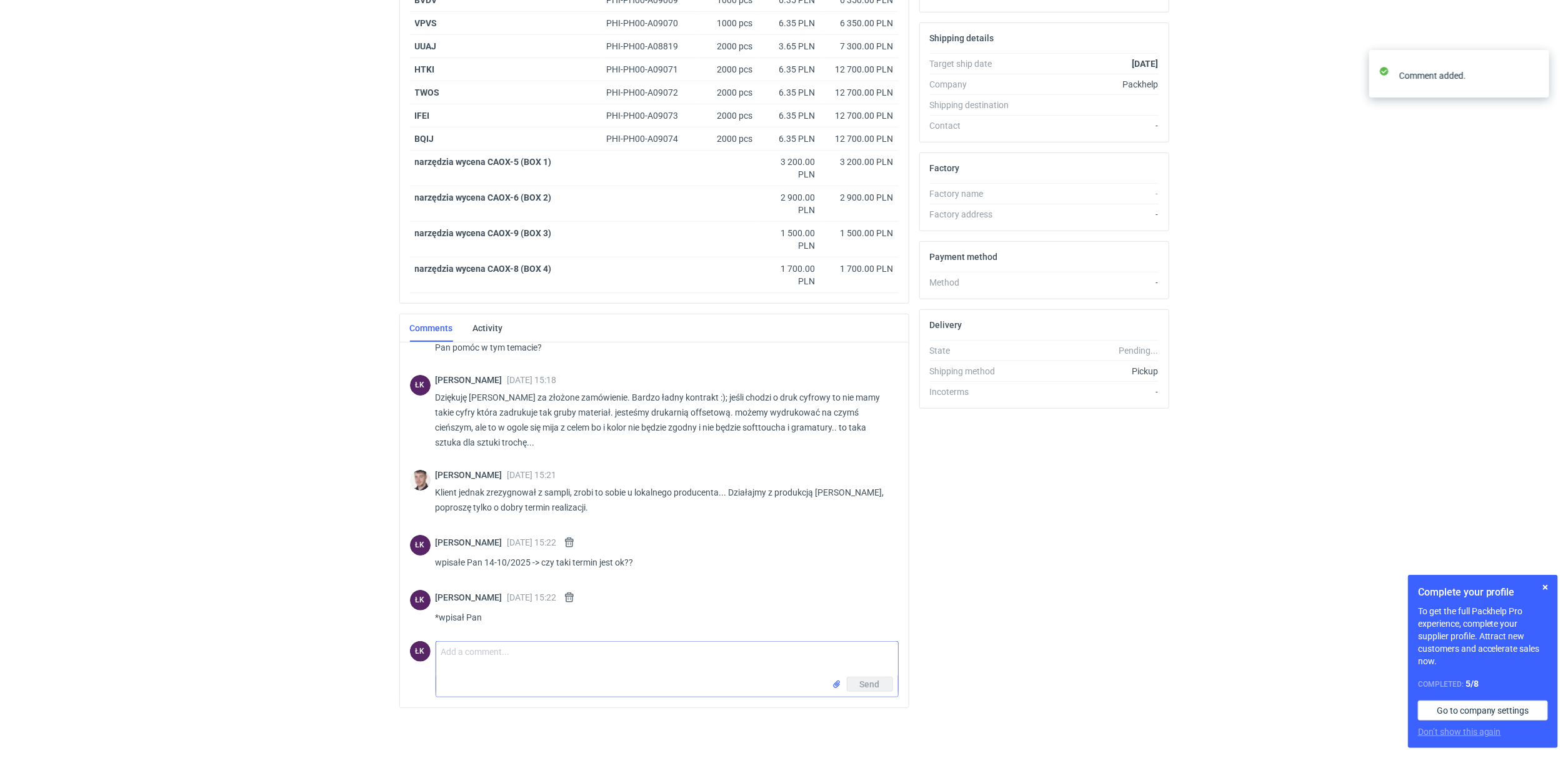
scroll to position [107, 0]
click at [199, 389] on html "RFQs Specs Designs Items Orders Customers Tools Analytics 14 5 ŁK [PERSON_NAME]…" at bounding box center [784, 10] width 1568 height 758
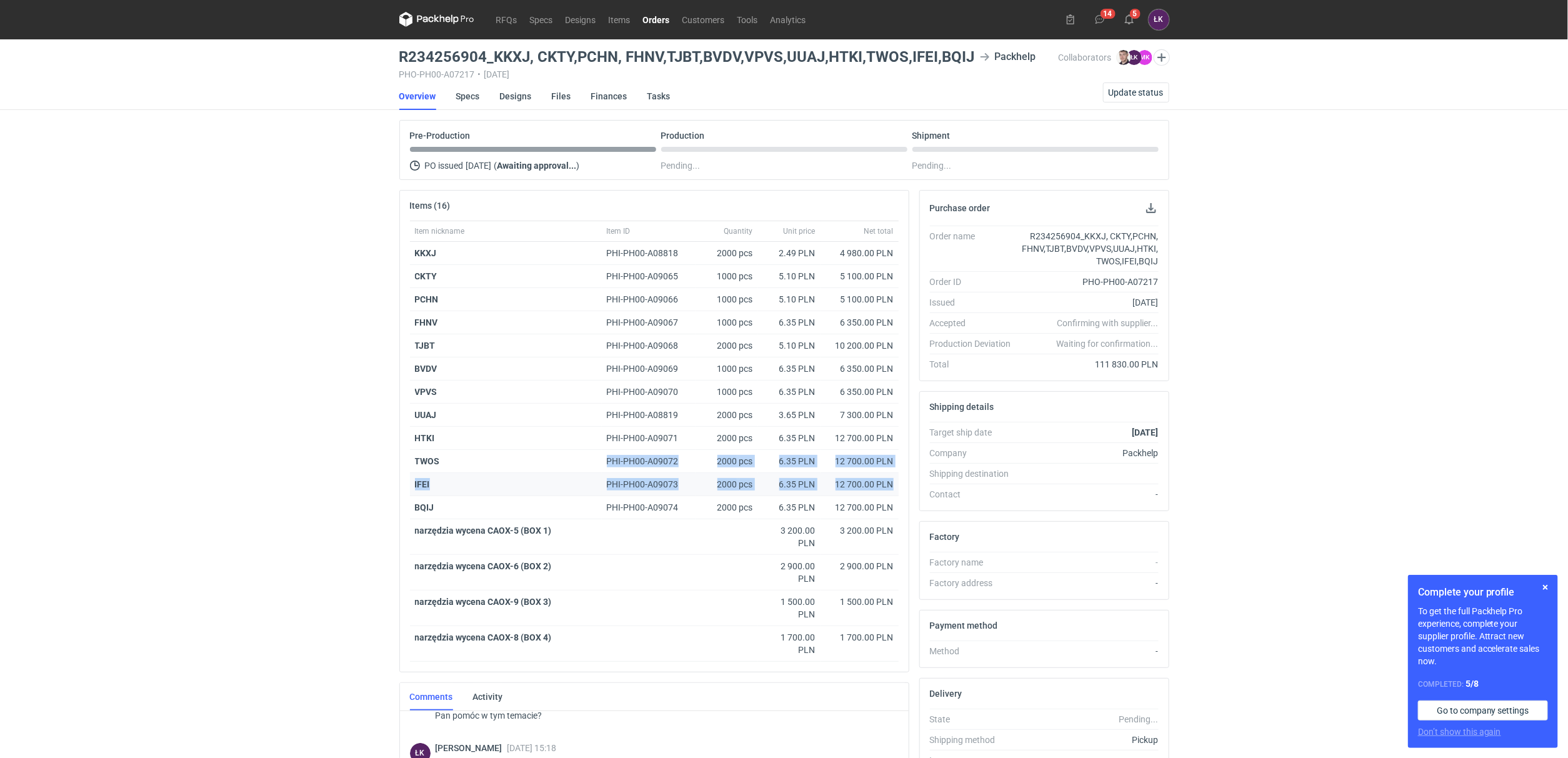
scroll to position [0, 0]
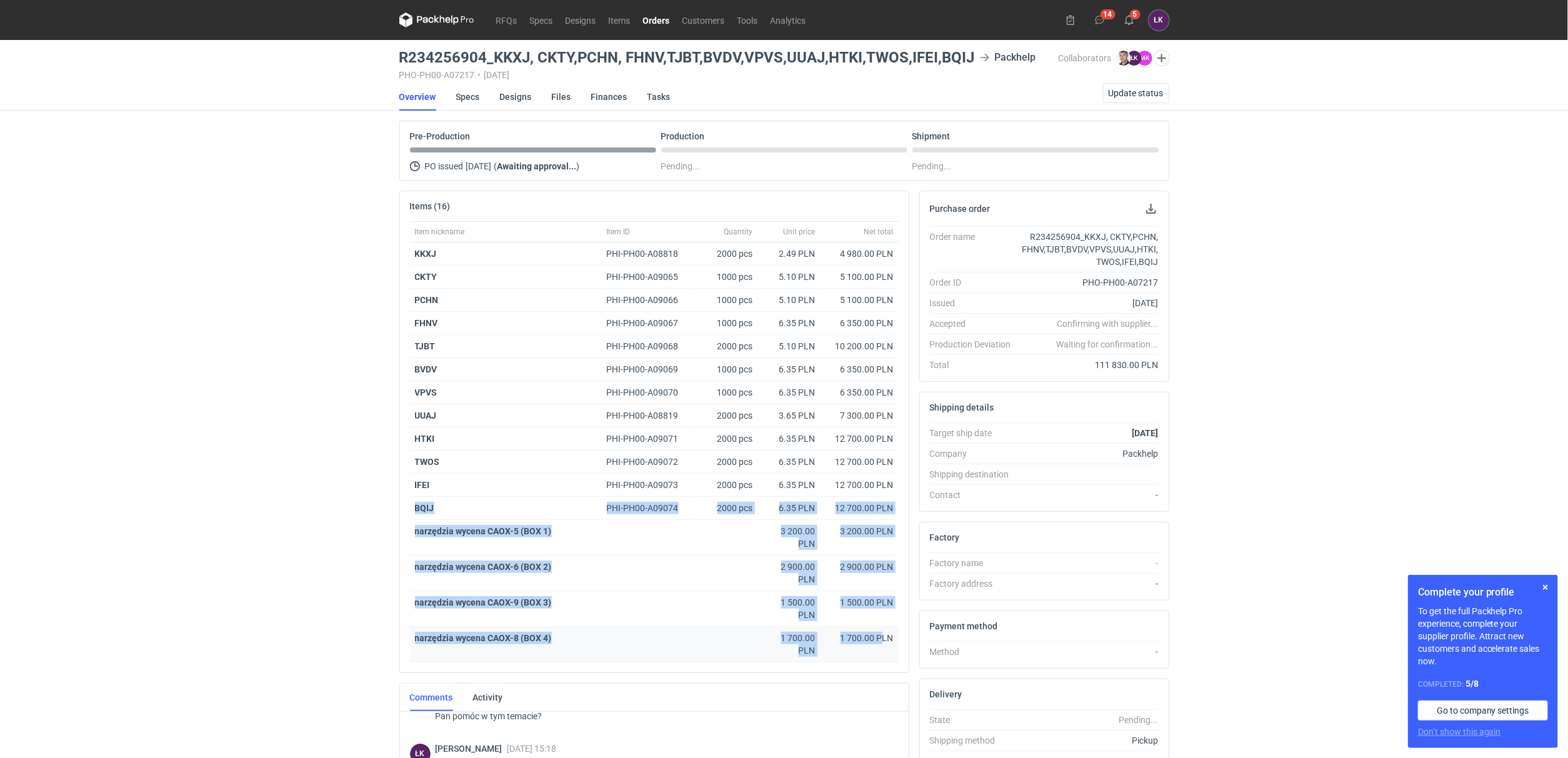
drag, startPoint x: 407, startPoint y: 449, endPoint x: 882, endPoint y: 646, distance: 514.2
click at [882, 646] on div "Item nickname Item ID Quantity Unit price Net total KKXJ PHI-PH00-A08818 2000 p…" at bounding box center [654, 447] width 509 height 451
click at [451, 522] on div "narzędzia wycena CAOX-5 (BOX 1)" at bounding box center [584, 537] width 348 height 36
drag, startPoint x: 402, startPoint y: 539, endPoint x: 903, endPoint y: 651, distance: 513.4
click at [903, 651] on div "Item nickname Item ID Quantity Unit price Net total KKXJ PHI-PH00-A08818 2000 p…" at bounding box center [654, 447] width 509 height 451
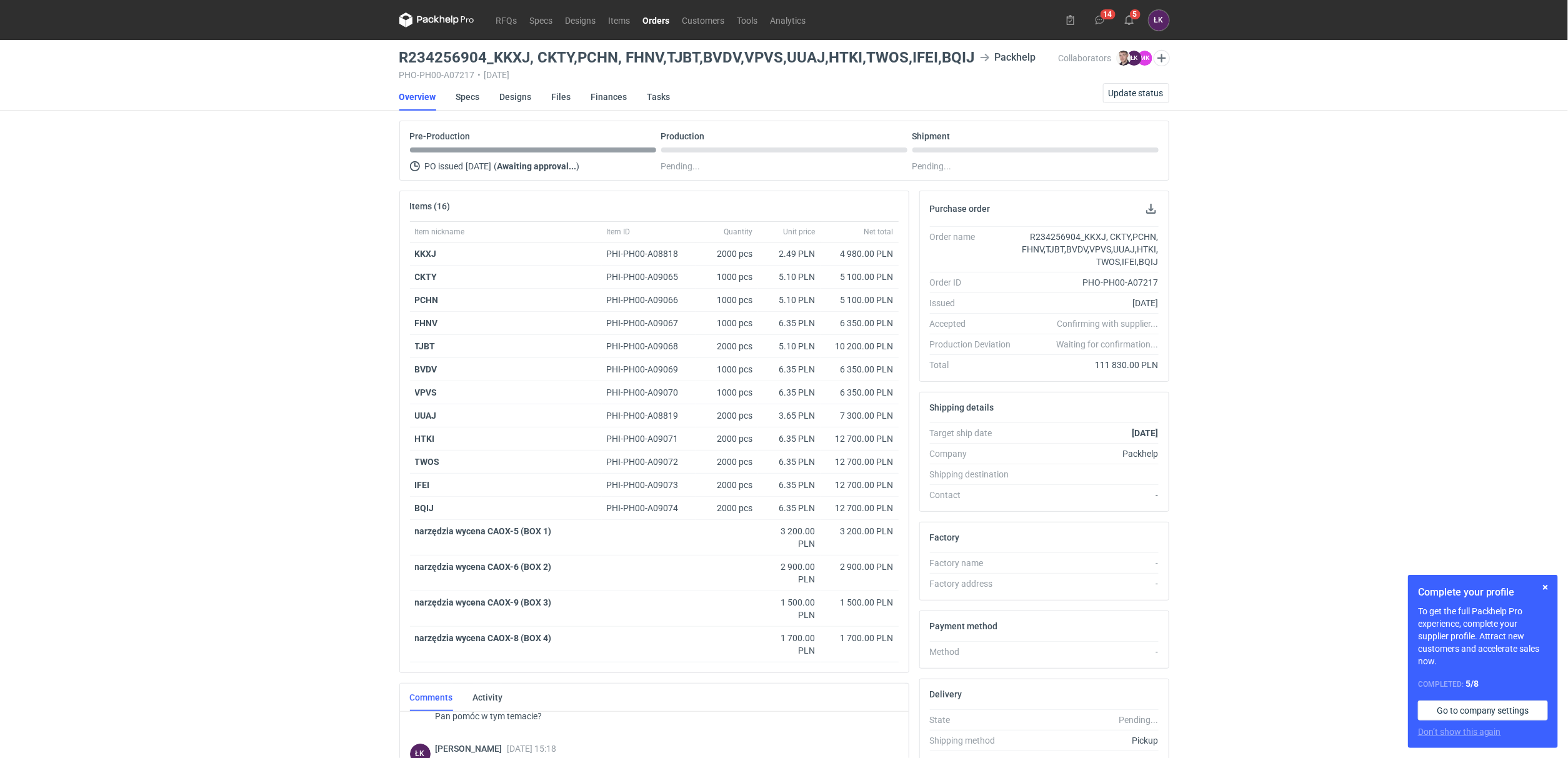
click at [337, 477] on div "RFQs Specs Designs Items Orders Customers Tools Analytics 14 5 ŁK [PERSON_NAME]…" at bounding box center [784, 379] width 1568 height 758
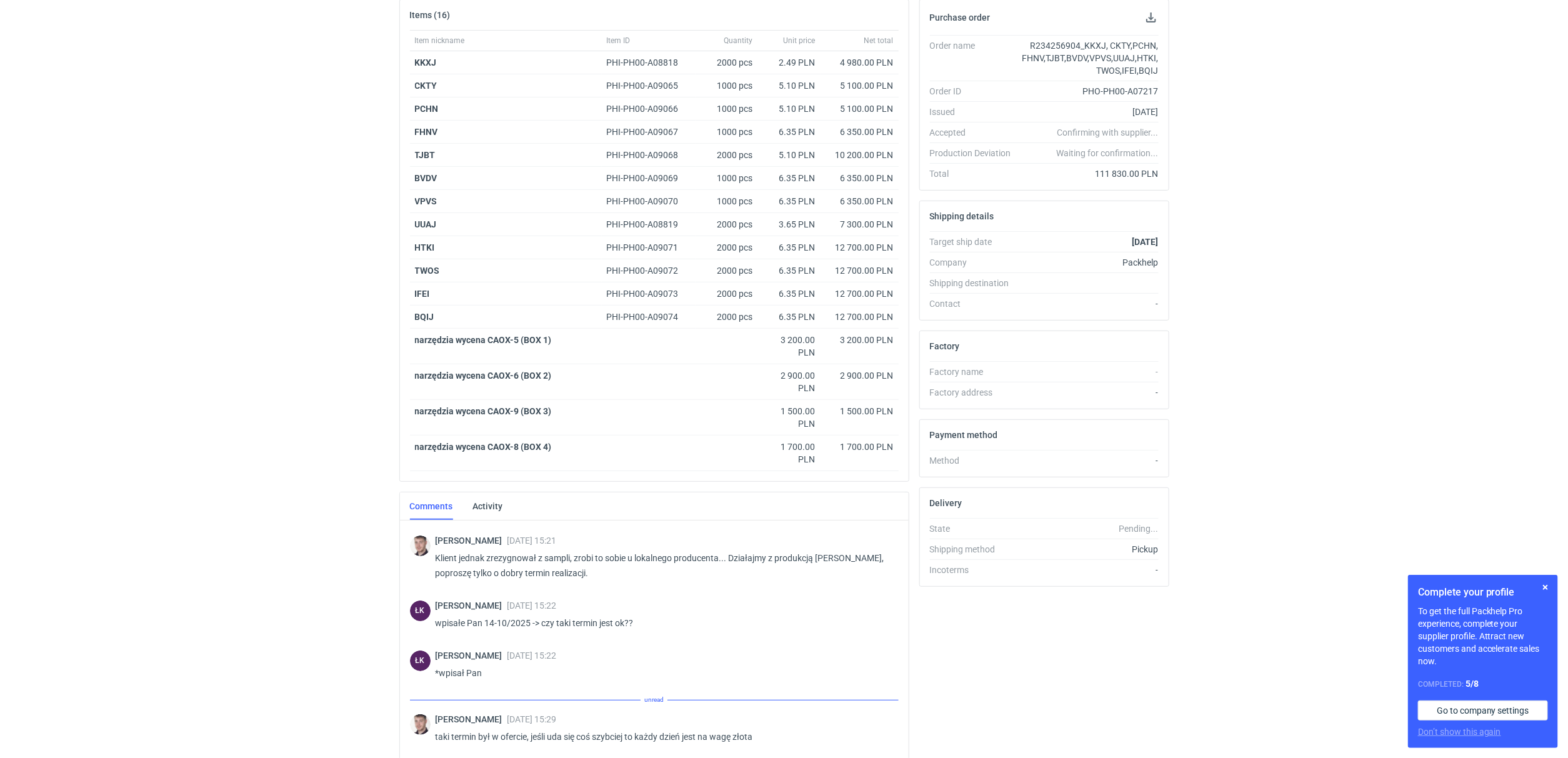
scroll to position [251, 0]
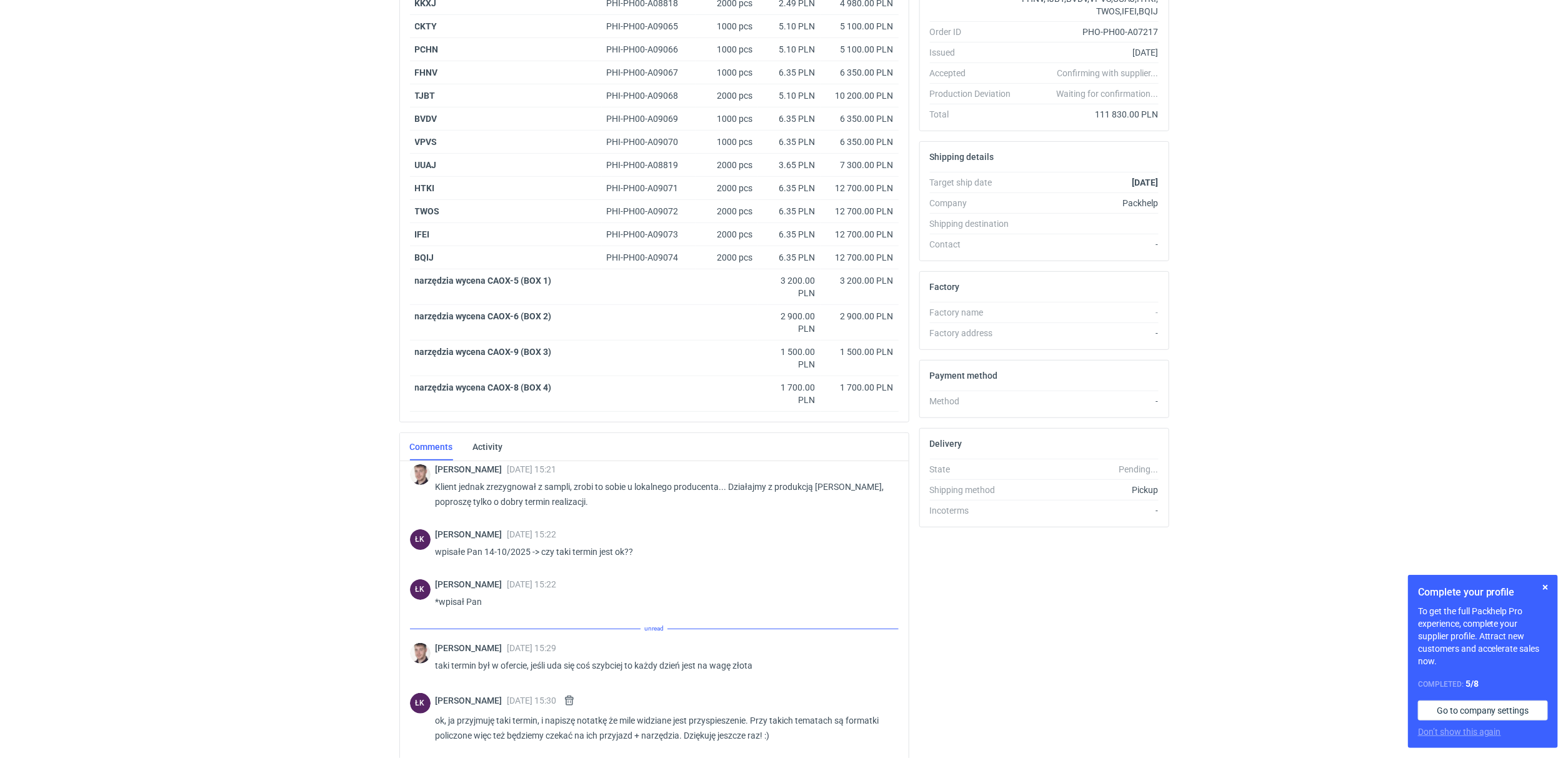
click at [264, 361] on div "RFQs Specs Designs Items Orders Customers Tools Analytics 14 5 ŁK [PERSON_NAME]…" at bounding box center [784, 128] width 1568 height 758
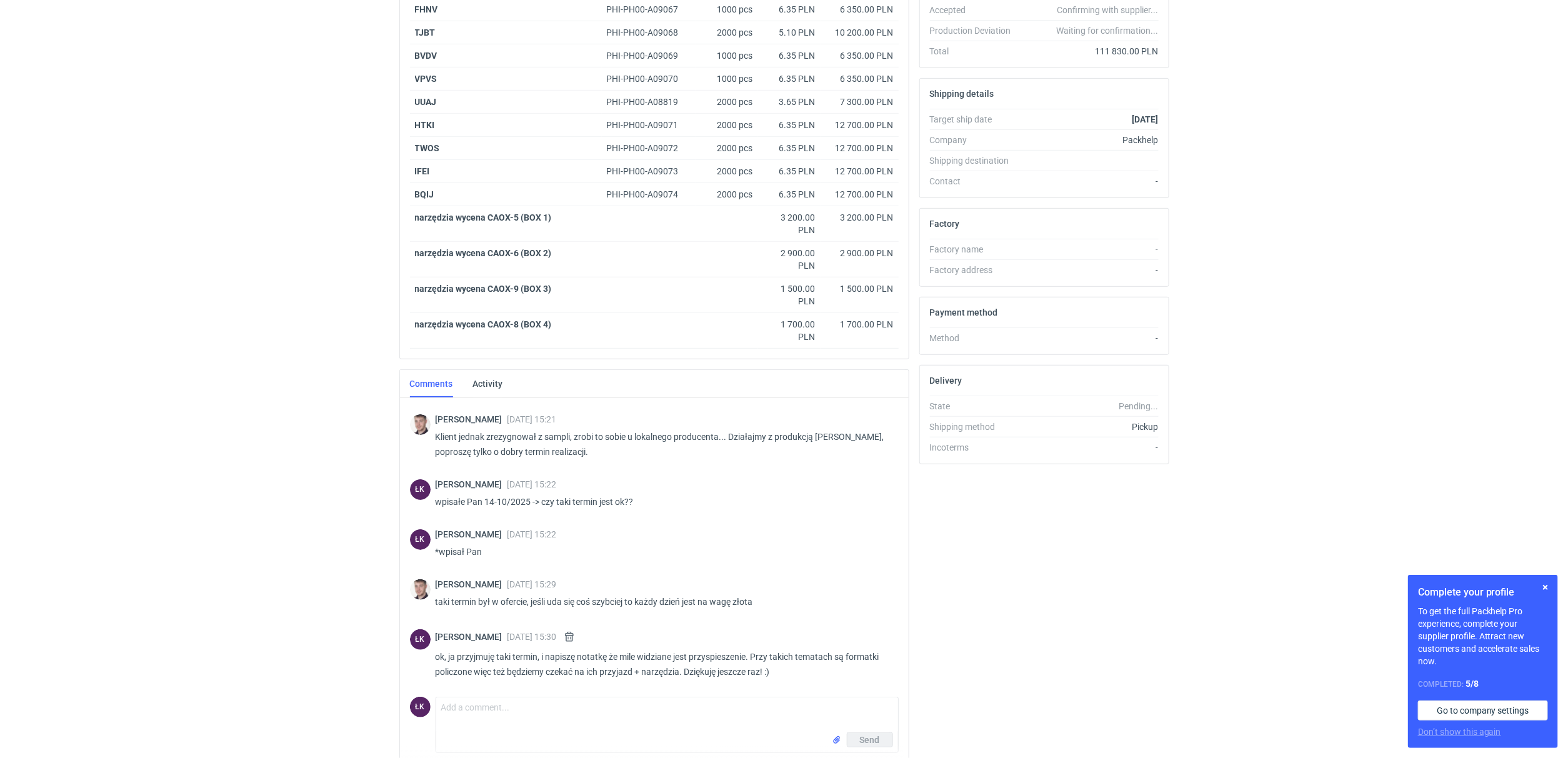
scroll to position [372, 0]
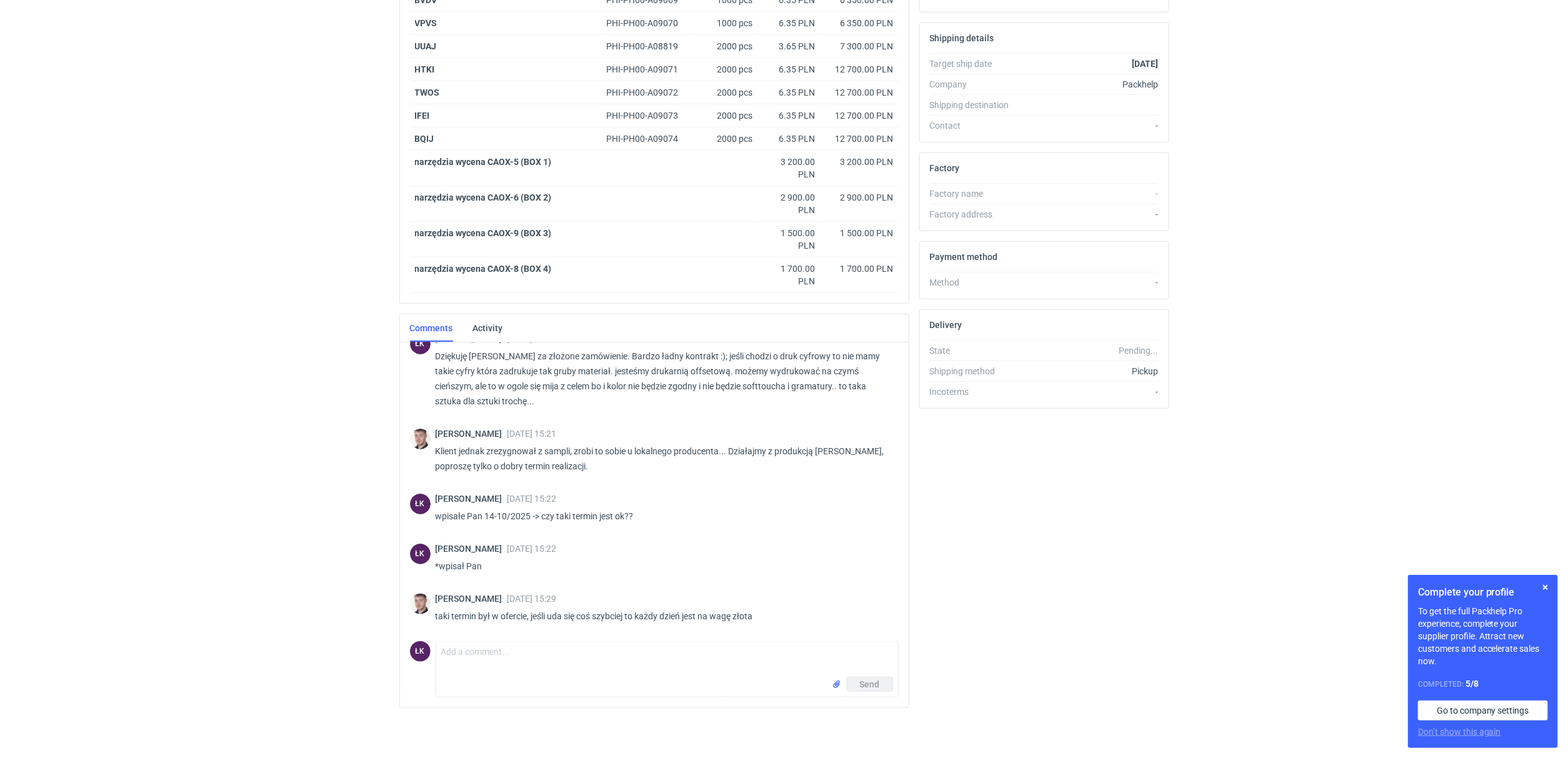
scroll to position [147, 0]
click at [477, 673] on textarea "Comment message" at bounding box center [667, 659] width 462 height 35
type textarea "ok, ja przyjmuję taki termin, i napiszę notatkę że mile widziane jest przyspies…"
click at [886, 693] on div "Send" at bounding box center [667, 686] width 462 height 20
click at [878, 688] on span "Send" at bounding box center [870, 684] width 20 height 9
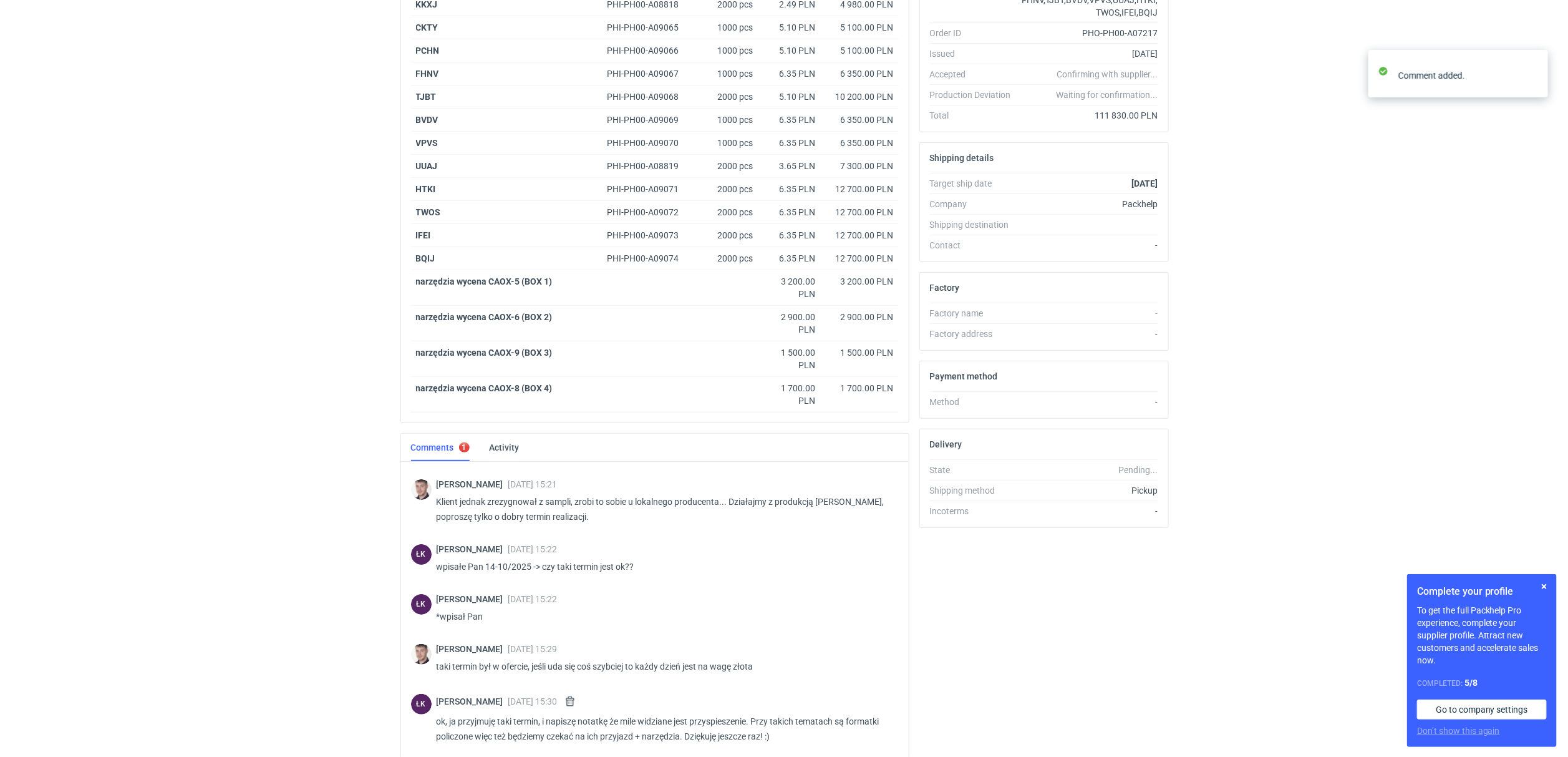
scroll to position [0, 0]
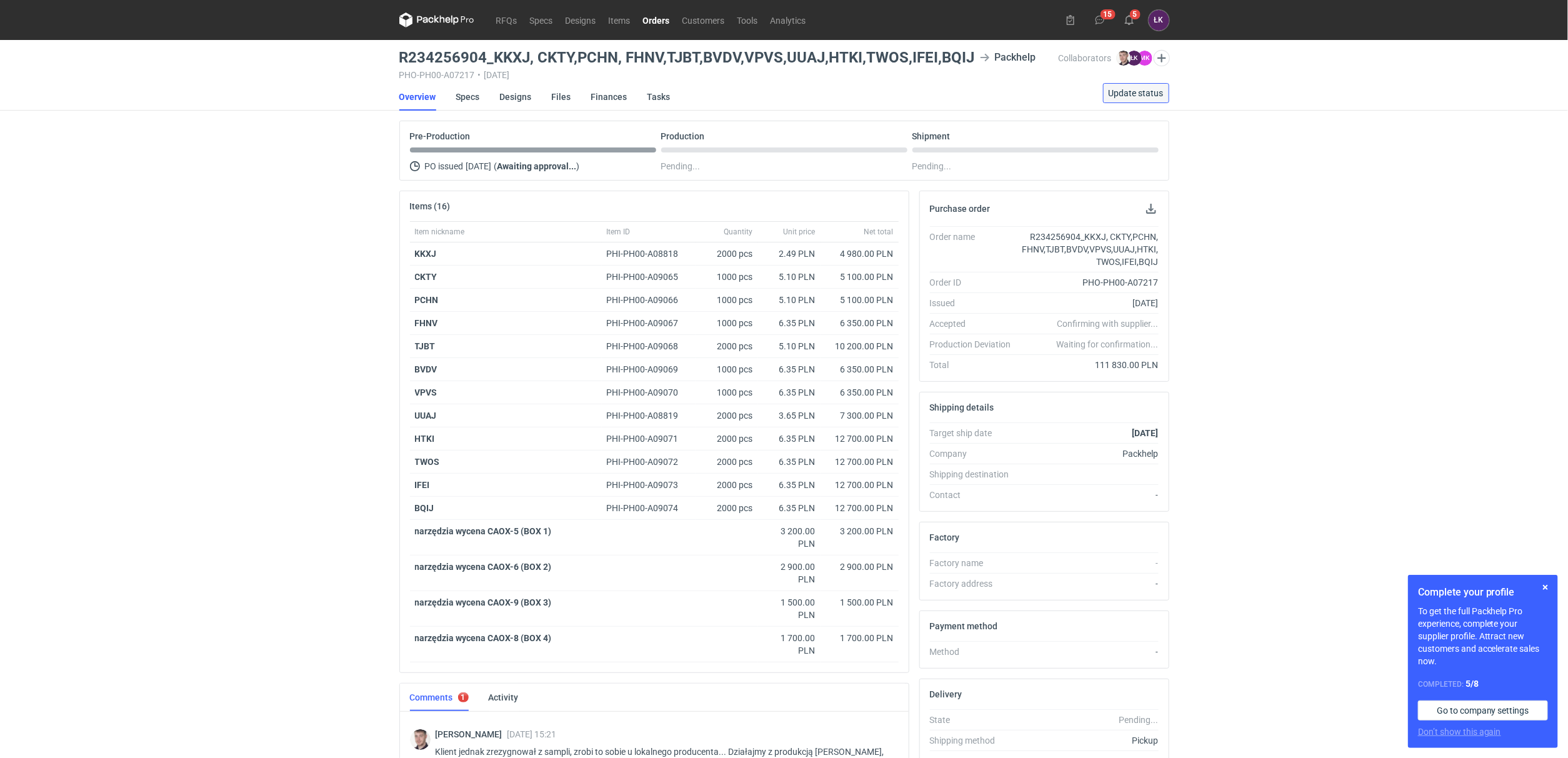
click at [1131, 91] on span "Update status" at bounding box center [1136, 93] width 55 height 9
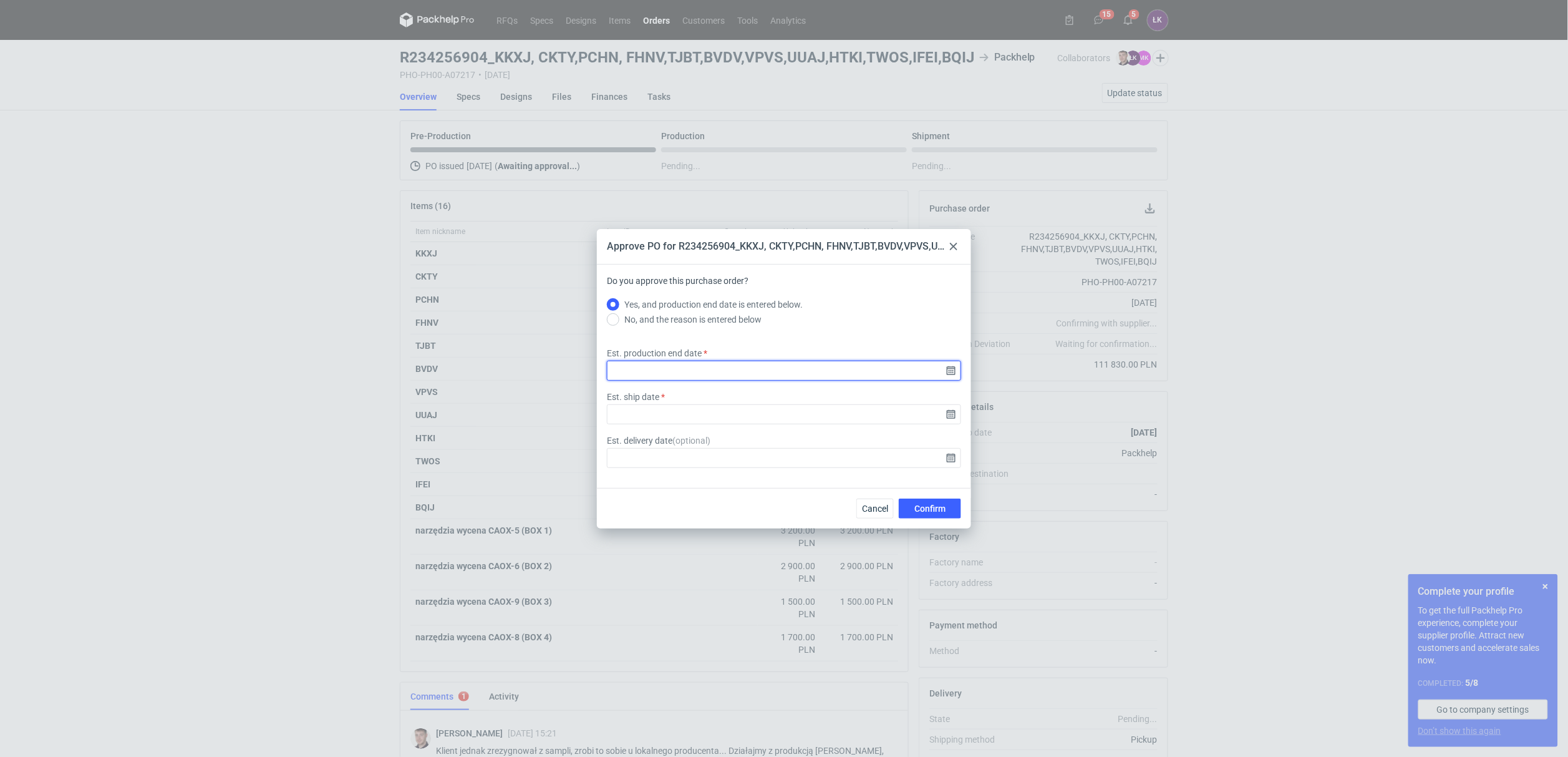
click at [949, 367] on input "Est. production end date" at bounding box center [784, 371] width 354 height 20
click at [854, 288] on div "September 2025 Su Mo Tu We Th Fr Sa 31 1 2 3 4 5 6 7 8 9 10 11 12 13 14 15 16 1…" at bounding box center [784, 361] width 160 height 172
click at [846, 291] on icon "Go forward 1 month" at bounding box center [849, 290] width 10 height 10
click at [746, 374] on span "13" at bounding box center [744, 374] width 10 height 12
type input "2025-10-13"
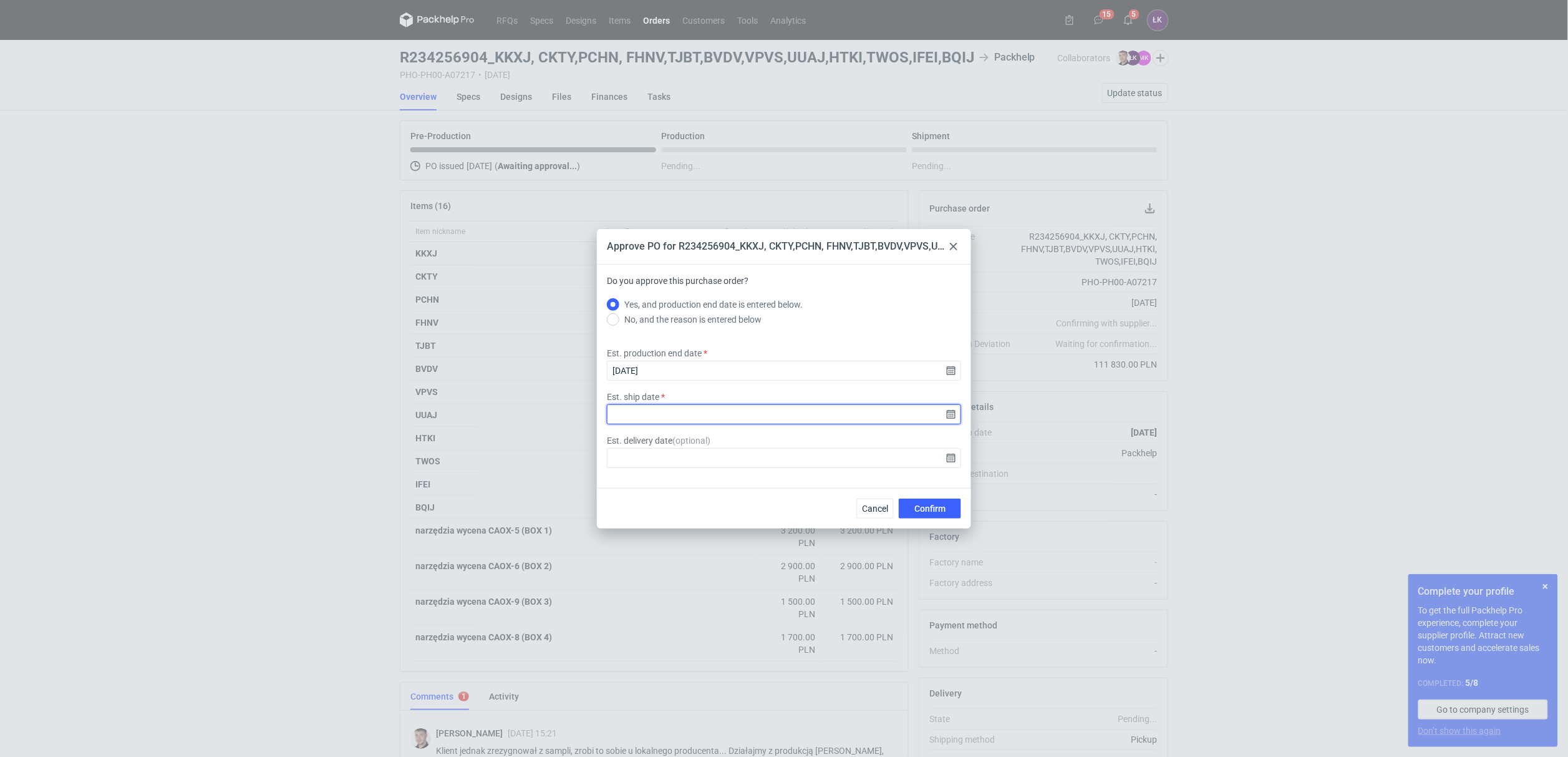
click at [949, 412] on input "Est. ship date" at bounding box center [784, 414] width 354 height 20
click at [850, 293] on use "Go forward 1 month" at bounding box center [849, 289] width 9 height 7
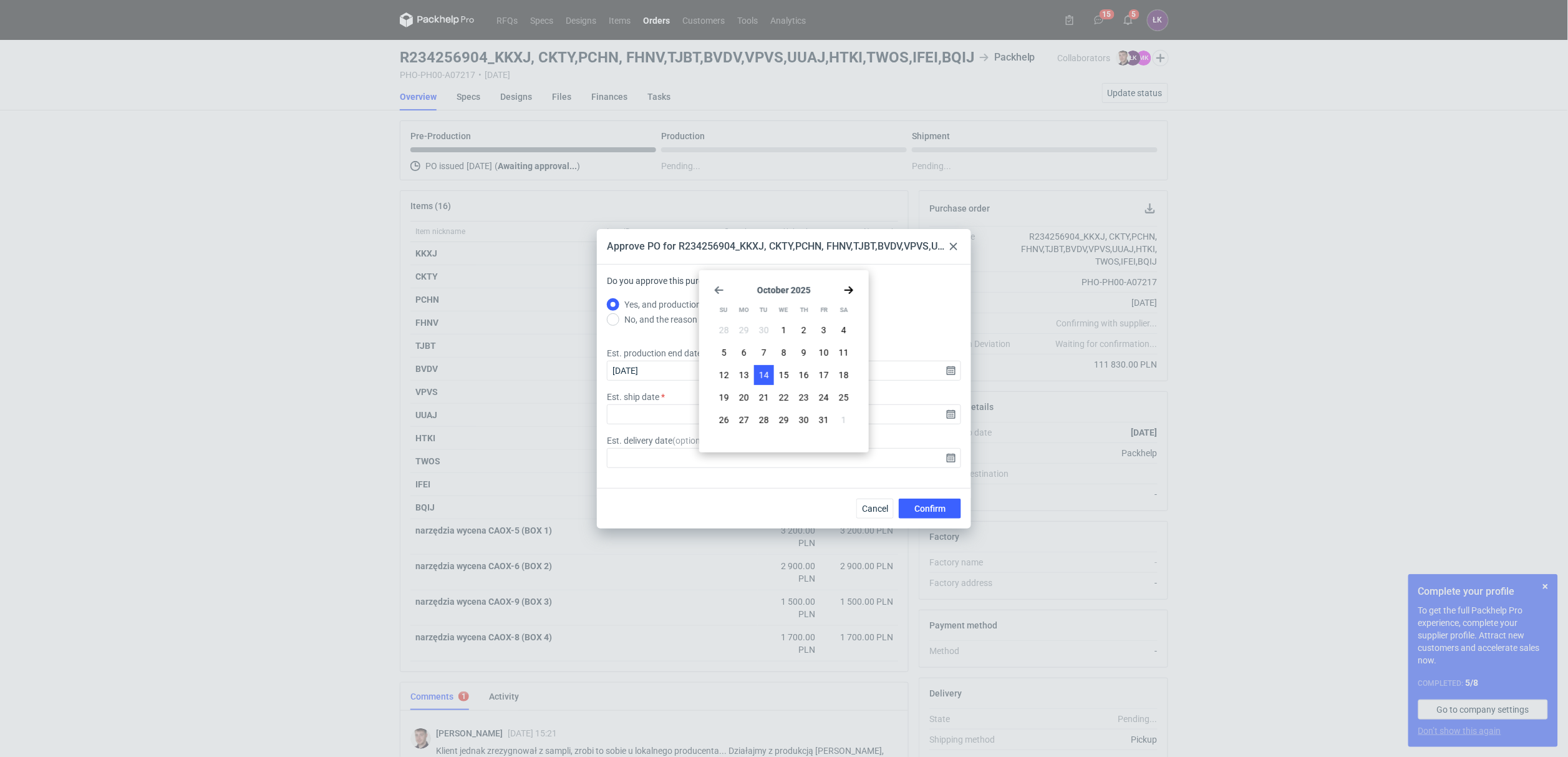
click at [762, 378] on span "14" at bounding box center [764, 374] width 10 height 12
type input "2025-10-14"
click at [928, 508] on span "Confirm" at bounding box center [930, 508] width 32 height 9
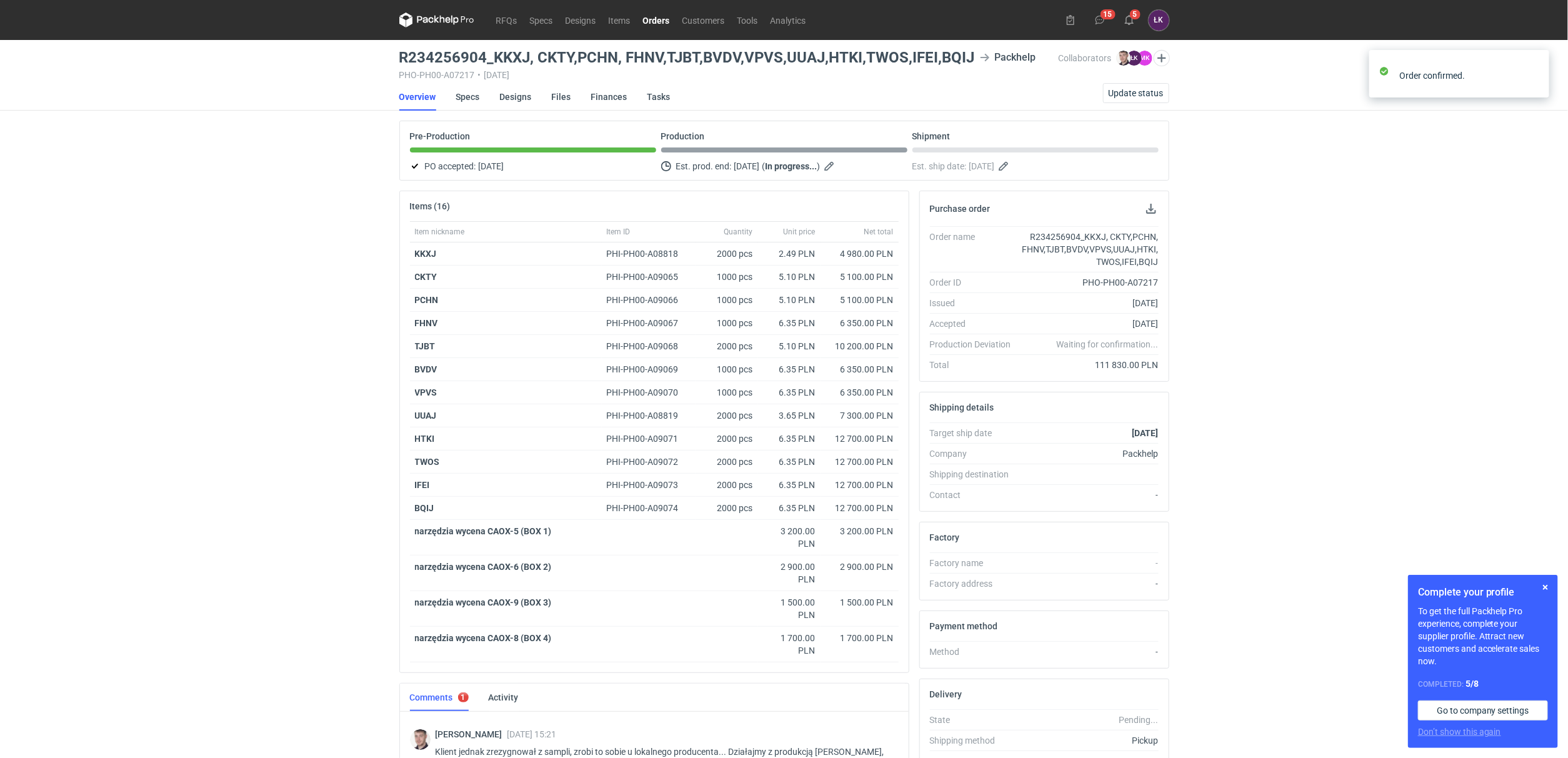
click at [1354, 441] on div "RFQs Specs Designs Items Orders Customers Tools Analytics 15 5 ŁK Łukasz Kowals…" at bounding box center [784, 379] width 1568 height 758
click at [1131, 23] on use at bounding box center [1129, 20] width 9 height 10
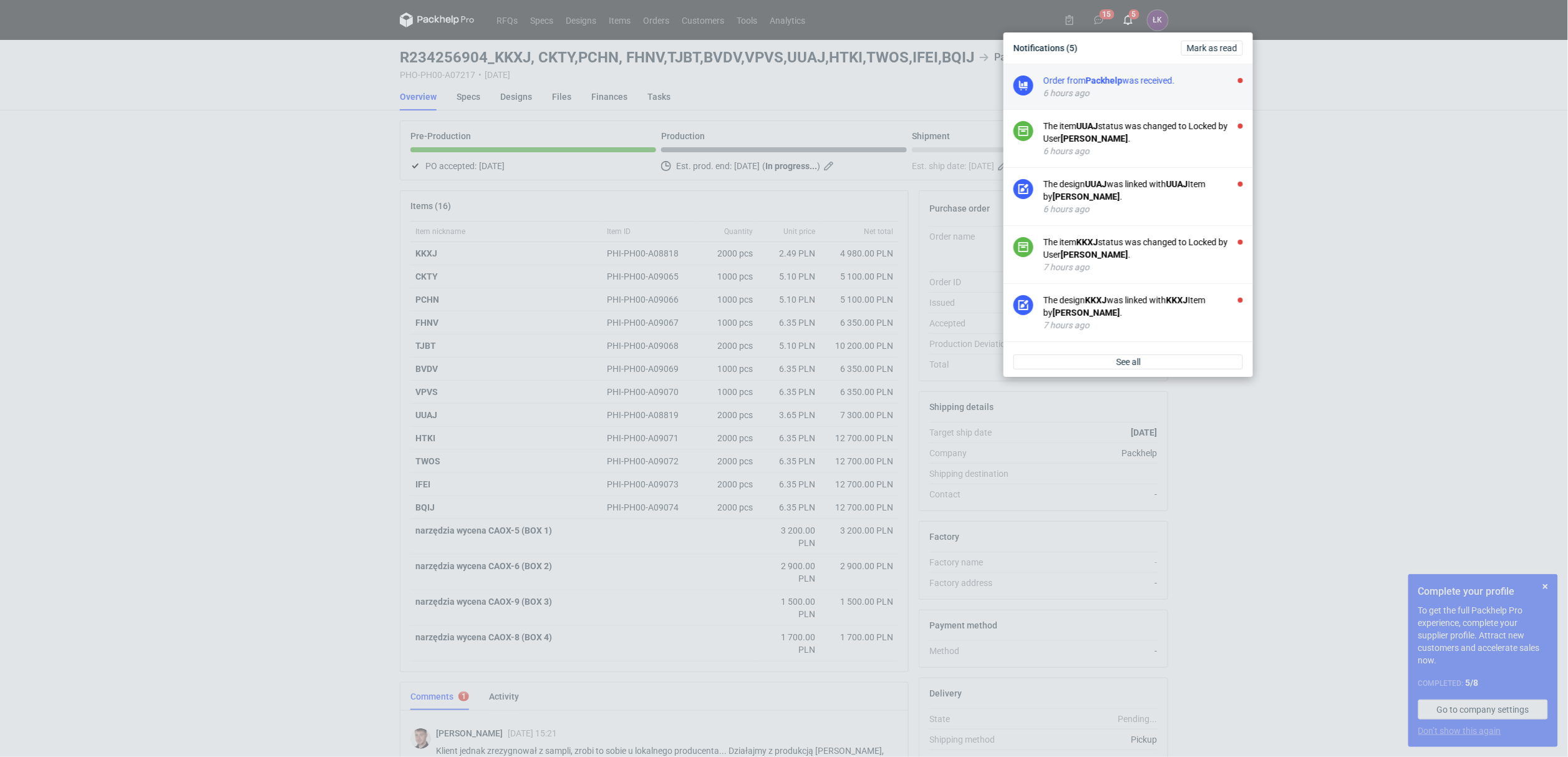
click at [1137, 87] on div "Order from Packhelp was received." at bounding box center [1143, 80] width 200 height 12
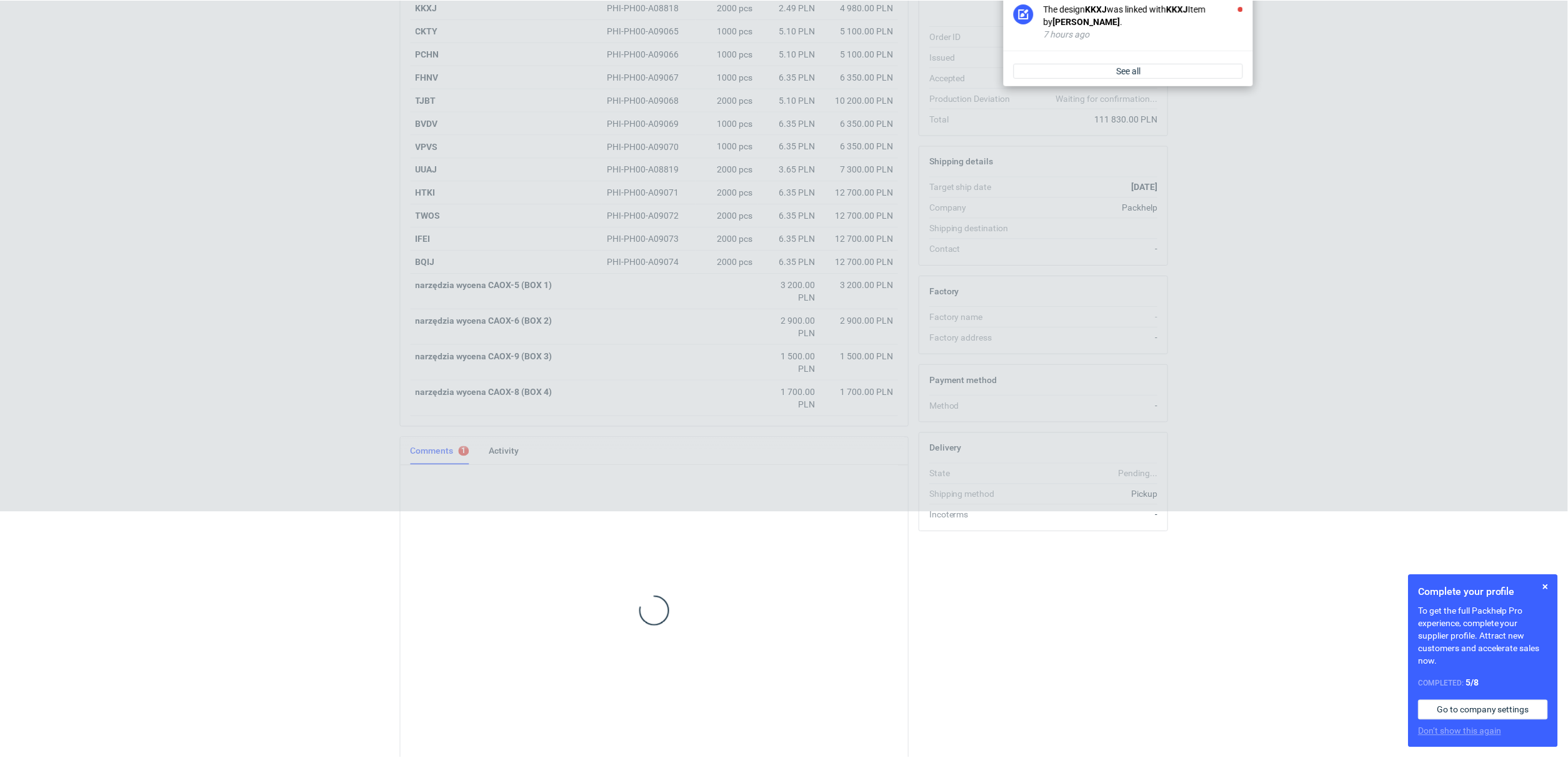
scroll to position [250, 0]
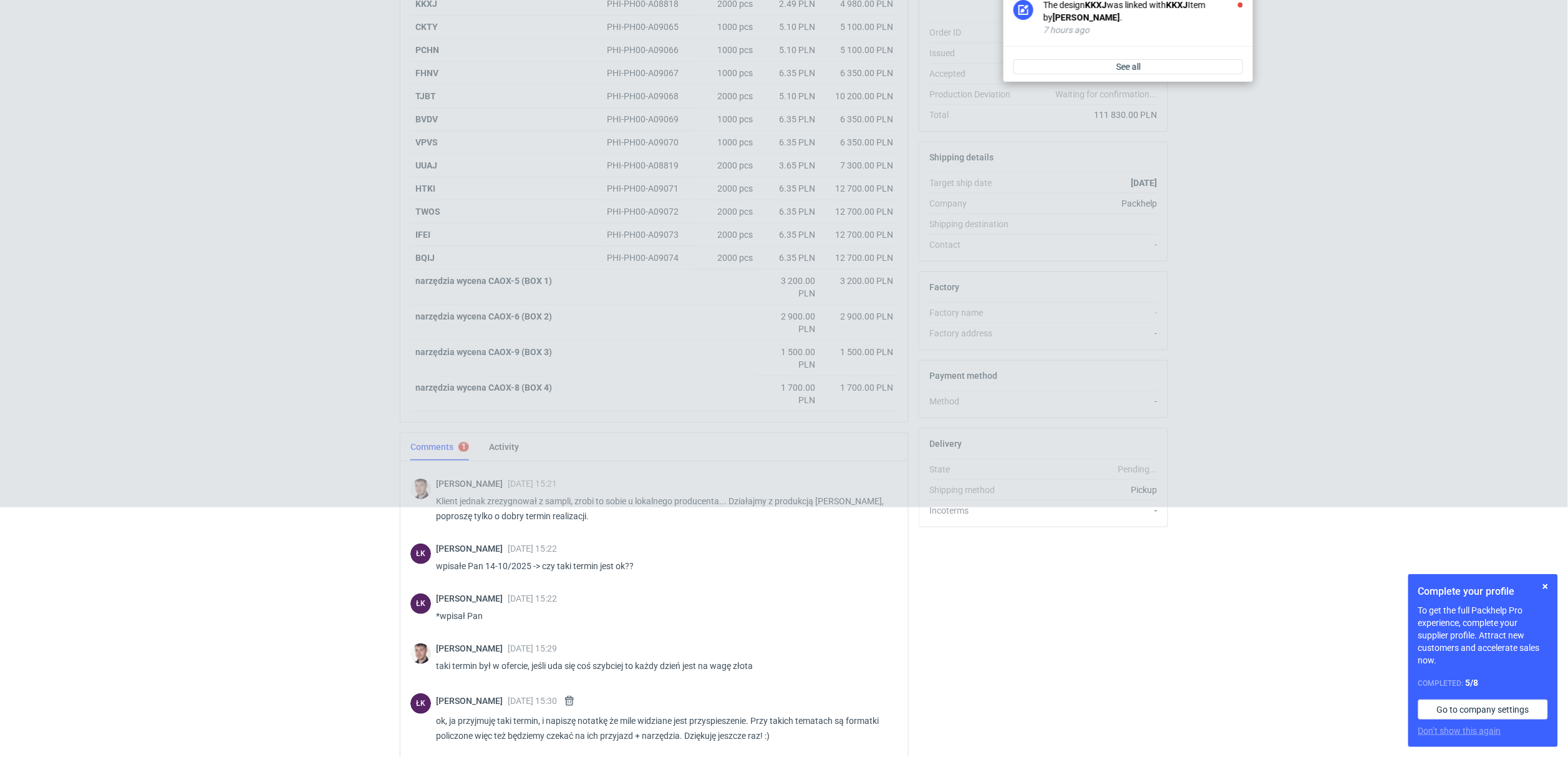
drag, startPoint x: 1025, startPoint y: 731, endPoint x: 1108, endPoint y: 452, distance: 291.1
click at [1025, 730] on div "Purchase order Order name R234256904_KKXJ, CKTY,PCHN, FHNV,TJBT,BVDV,VPVS,UUAJ,…" at bounding box center [1043, 388] width 259 height 895
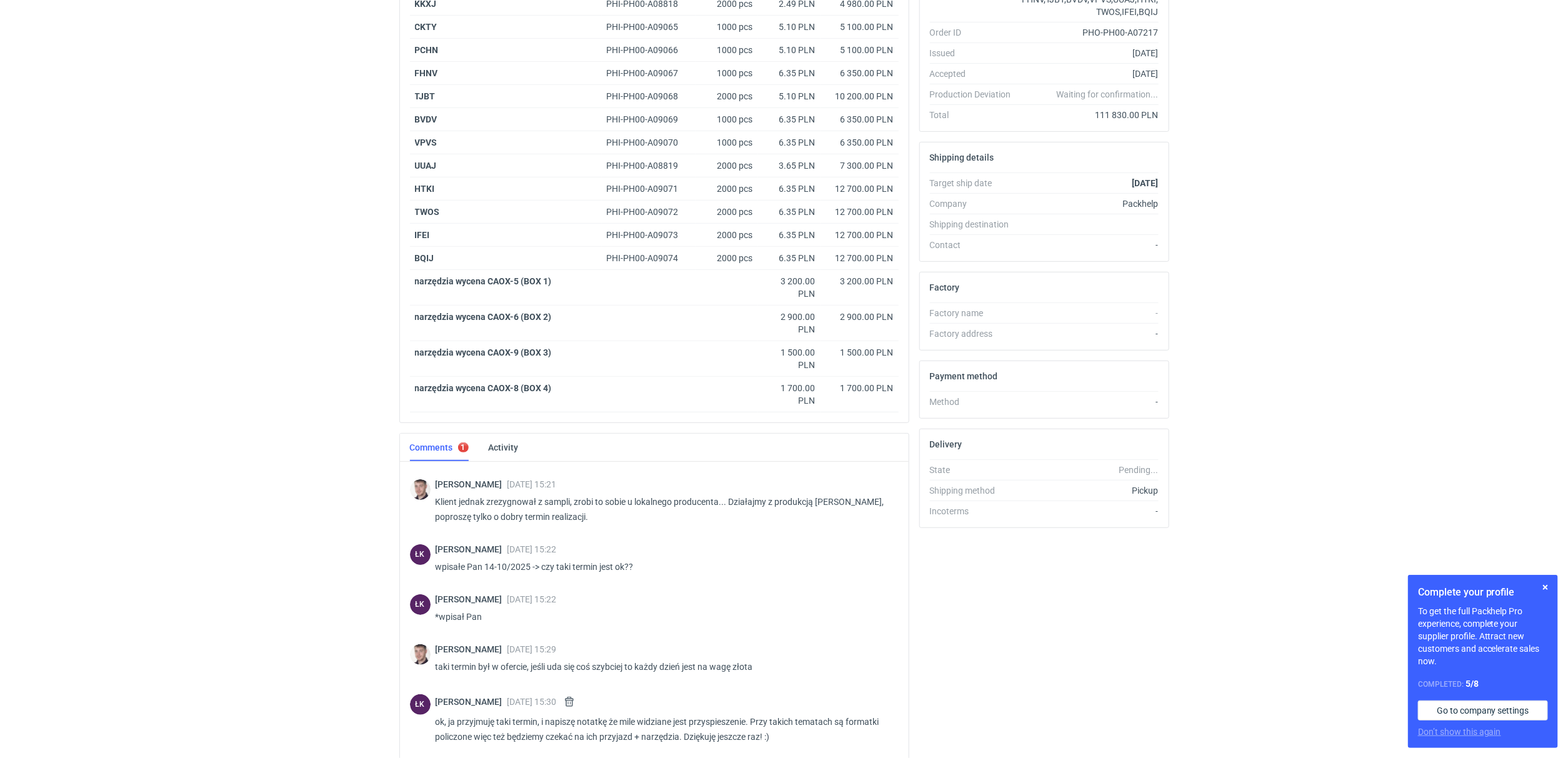
scroll to position [0, 0]
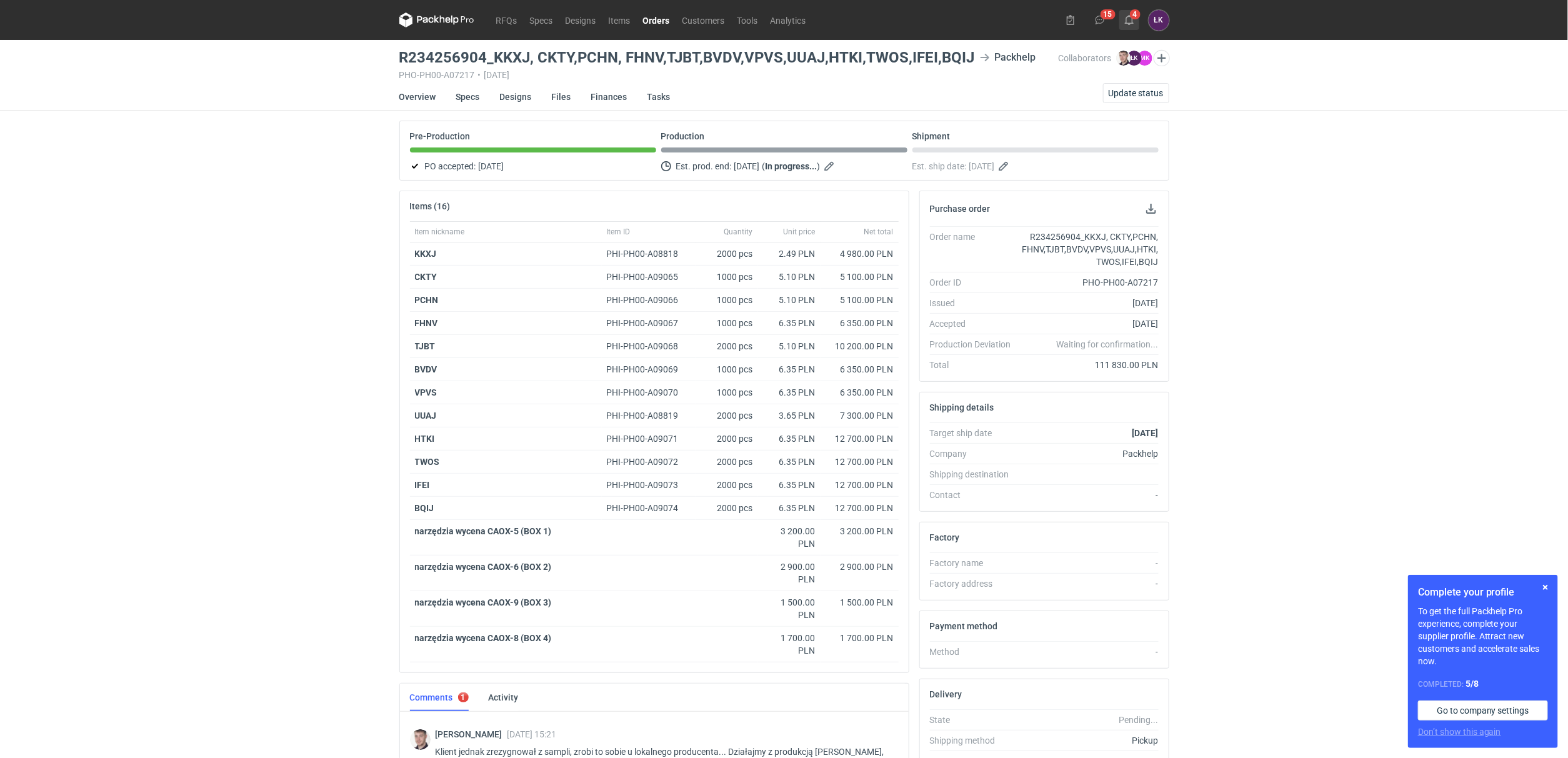
click at [1137, 27] on button "4" at bounding box center [1129, 20] width 20 height 20
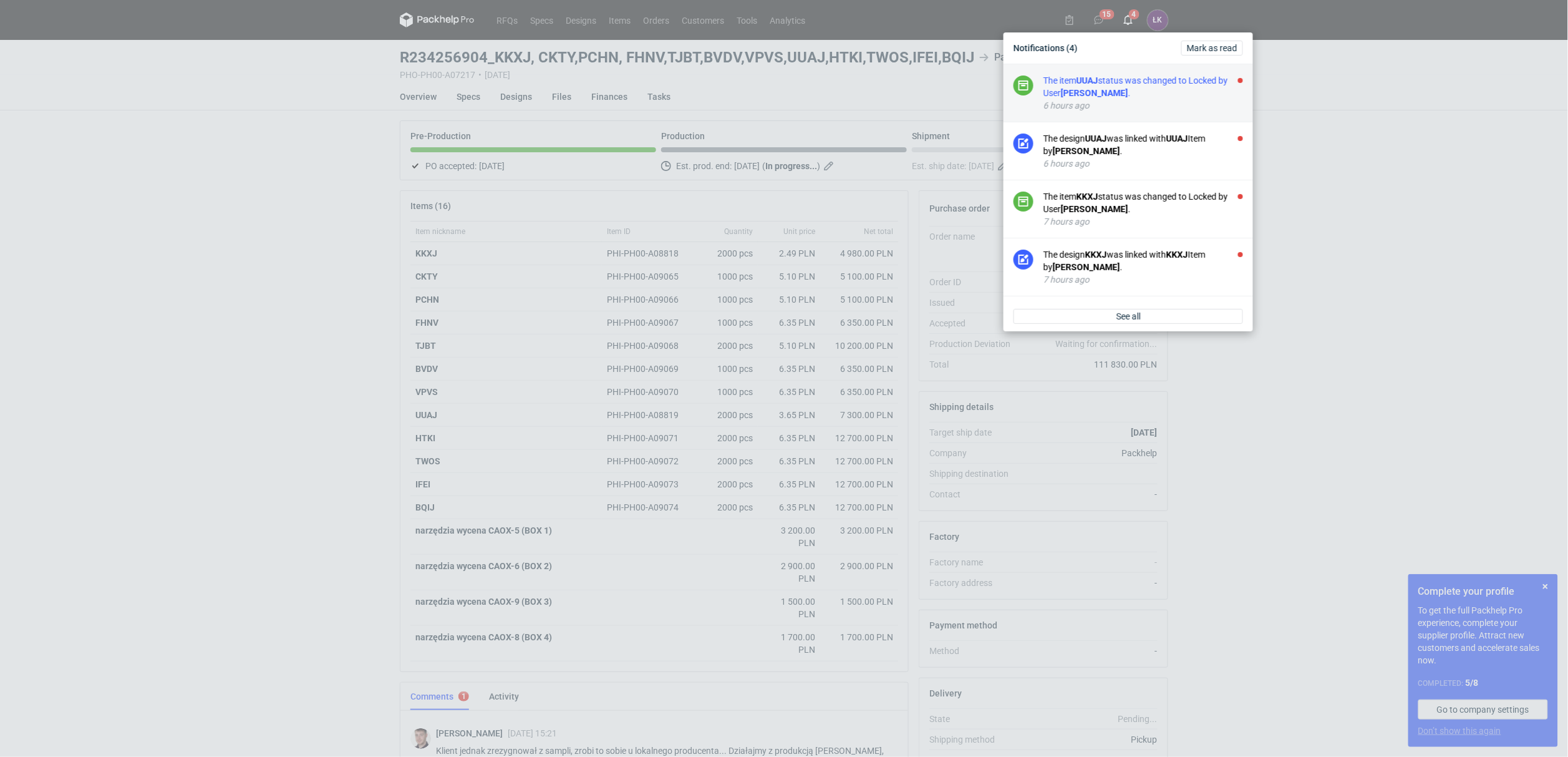
click at [1132, 85] on div "The item UUAJ status was changed to Locked by User Maciej Sikora ." at bounding box center [1143, 87] width 200 height 25
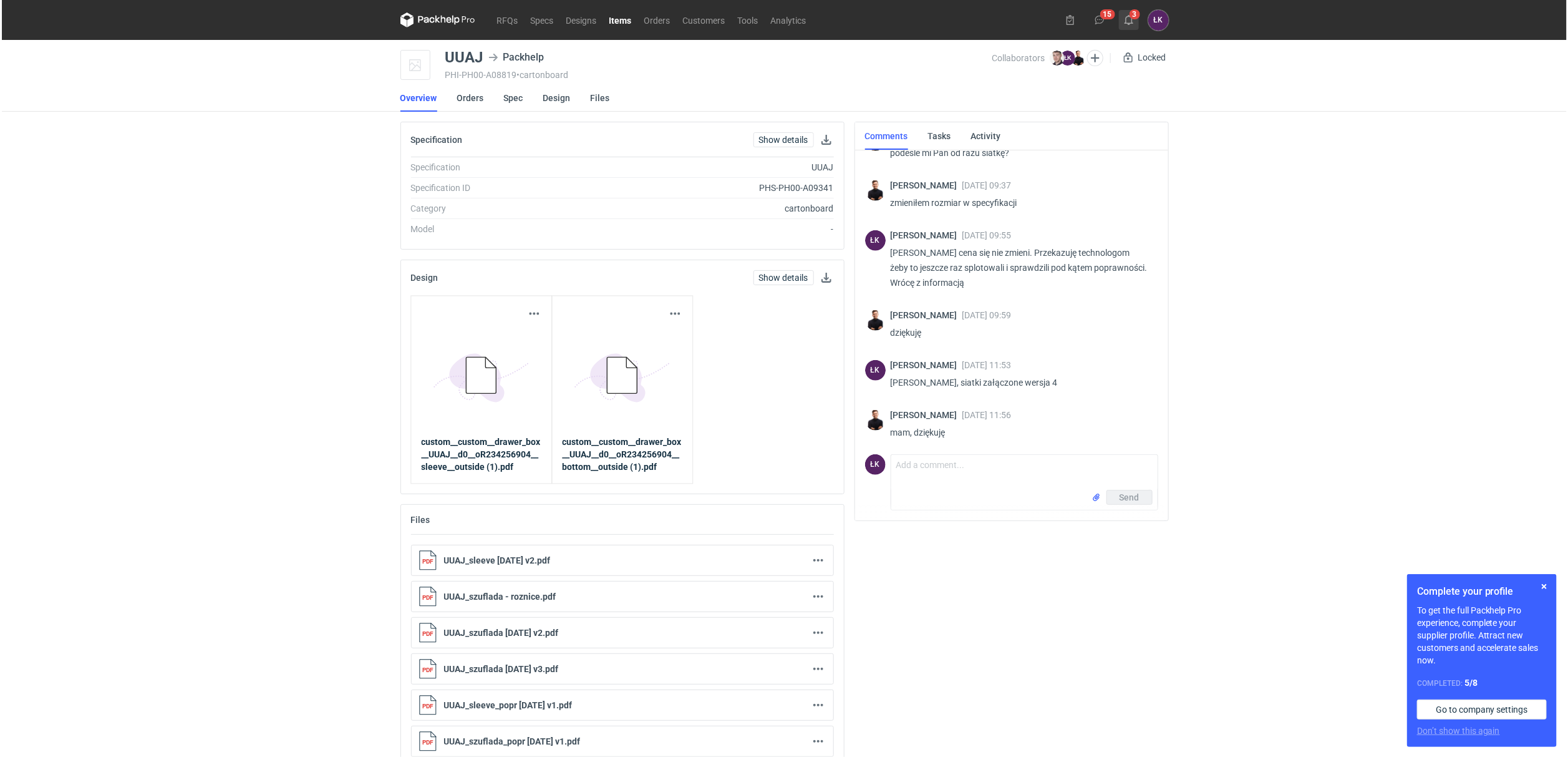
scroll to position [507, 0]
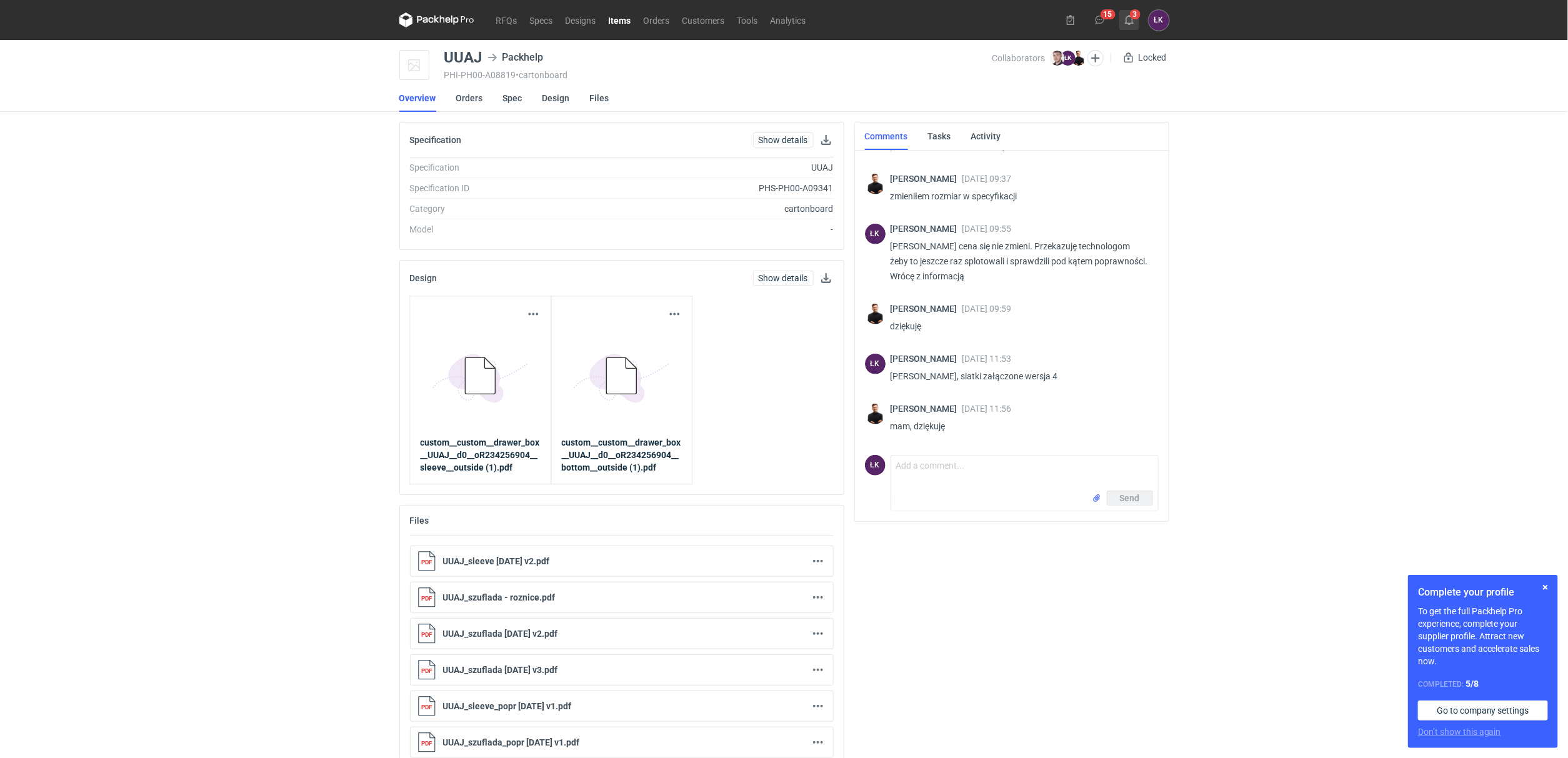
click at [1133, 21] on icon at bounding box center [1129, 20] width 10 height 10
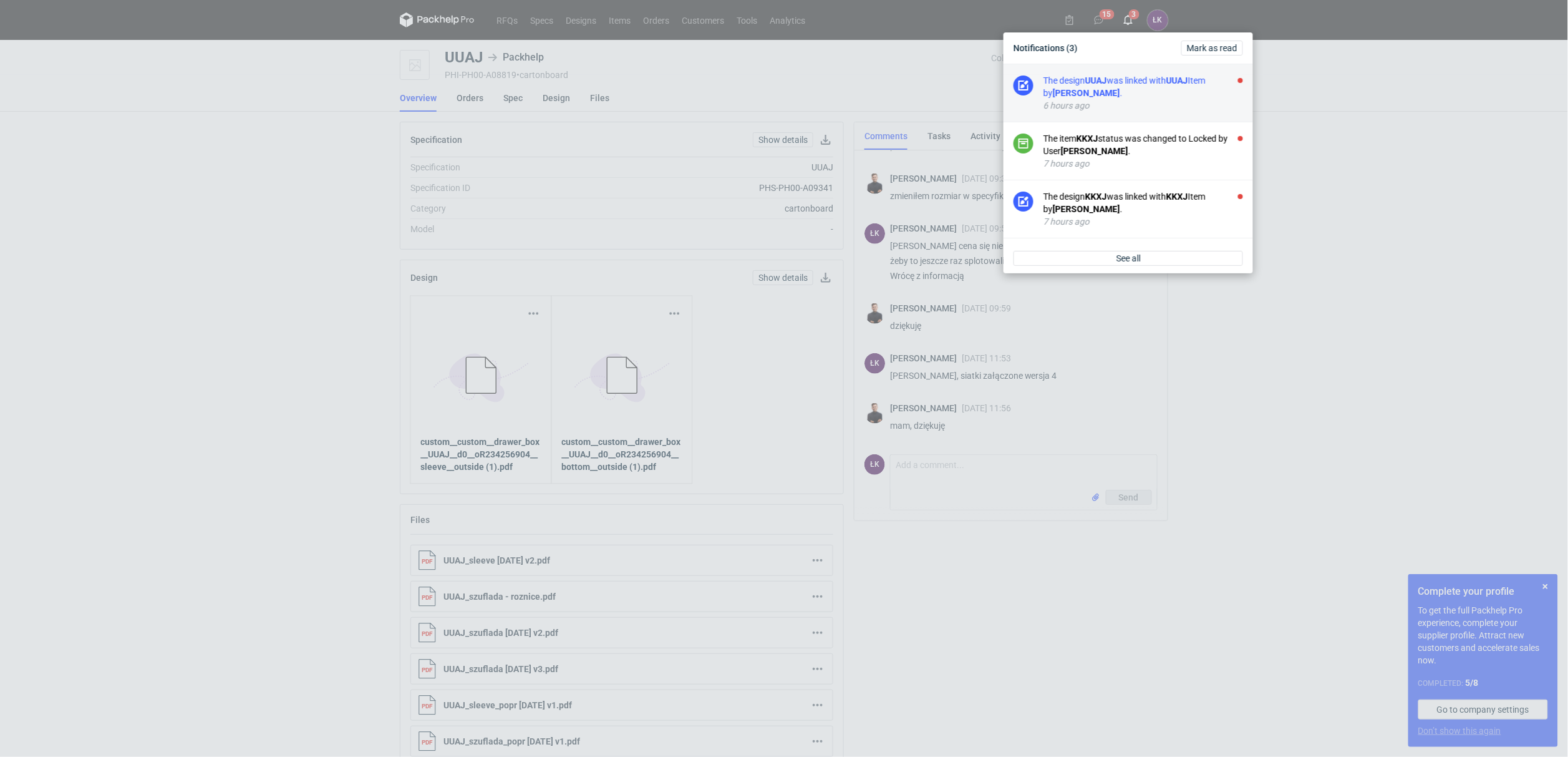
click at [1131, 91] on div "The design UUAJ was linked with UUAJ Item by Maciej Sikora ." at bounding box center [1143, 87] width 200 height 25
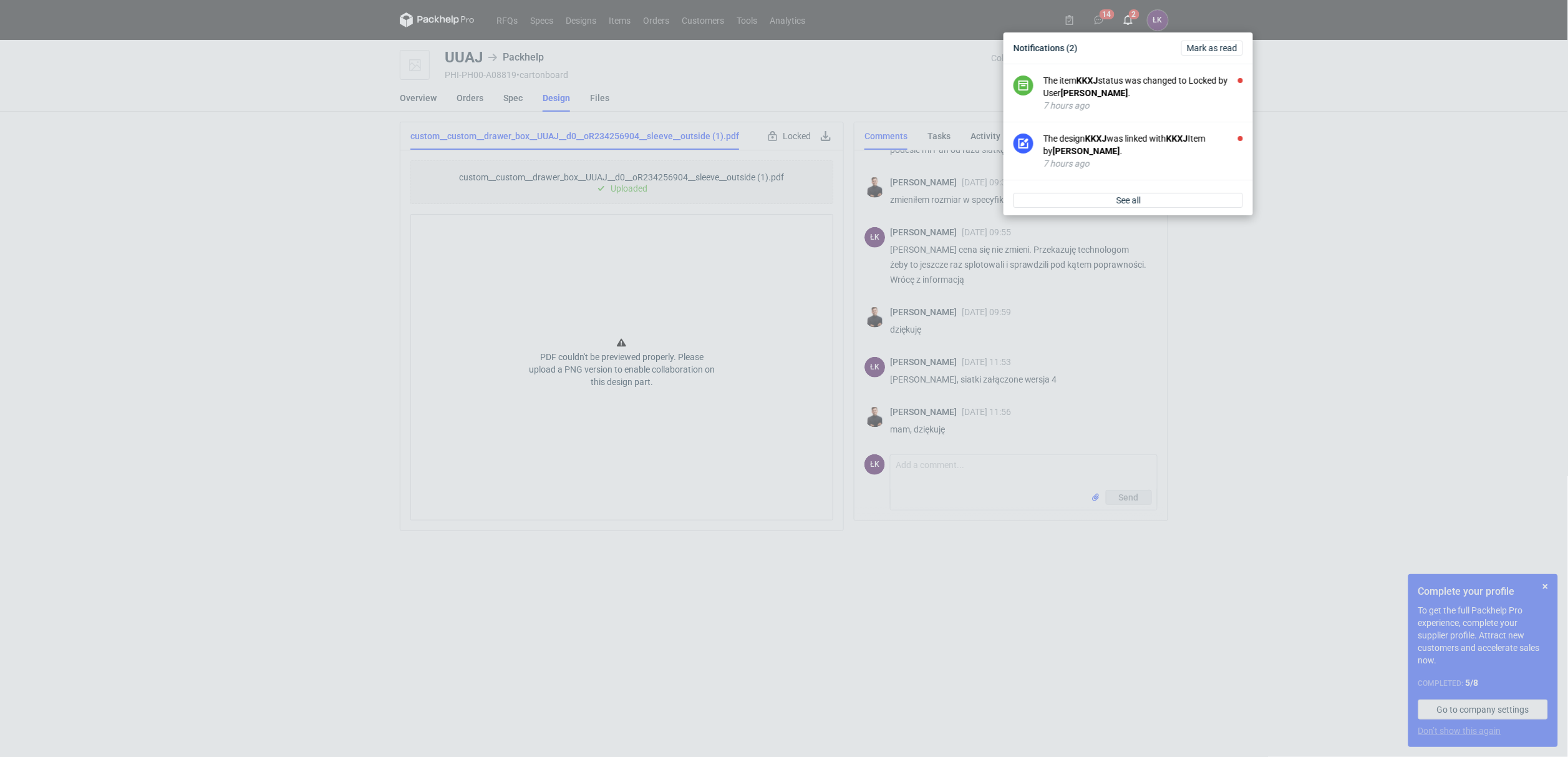
scroll to position [507, 0]
click at [1129, 18] on div "Notifications (2) Mark as read The item KKXJ status was changed to Locked by Us…" at bounding box center [784, 378] width 1568 height 757
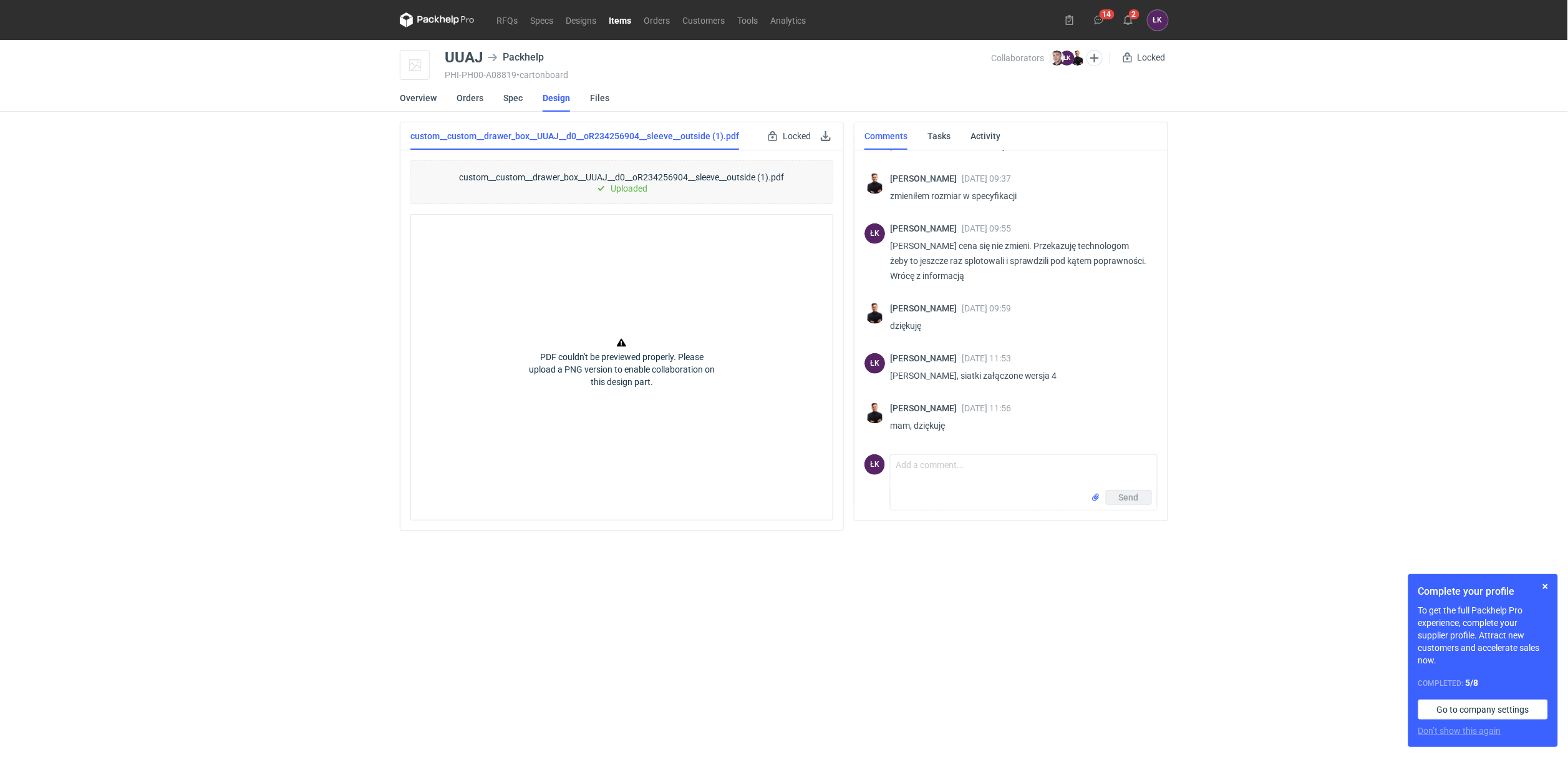
click at [1129, 18] on icon at bounding box center [1128, 20] width 10 height 10
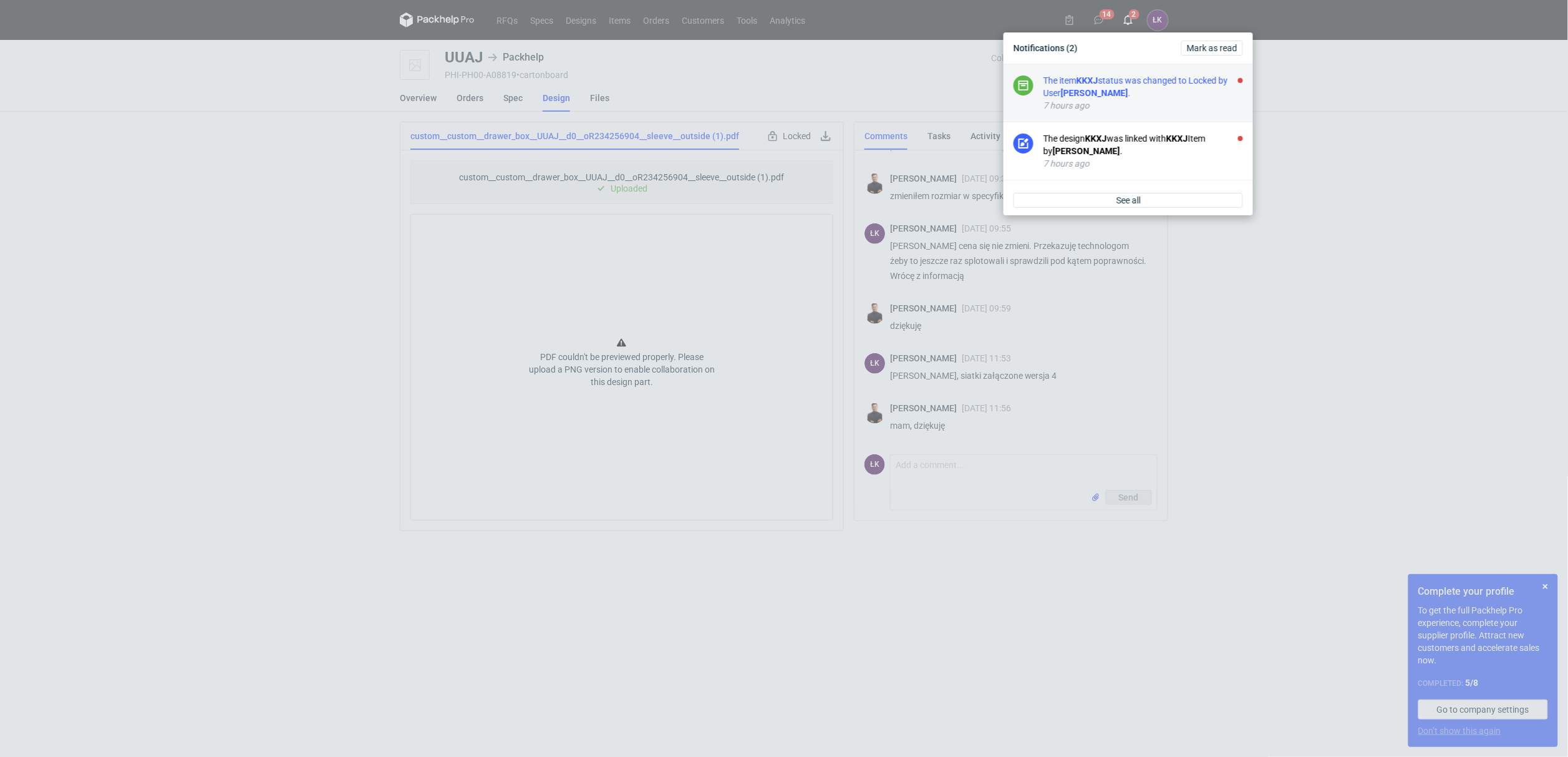
click at [1137, 89] on div "The item KKXJ status was changed to Locked by User Maciej Sikora ." at bounding box center [1143, 87] width 200 height 25
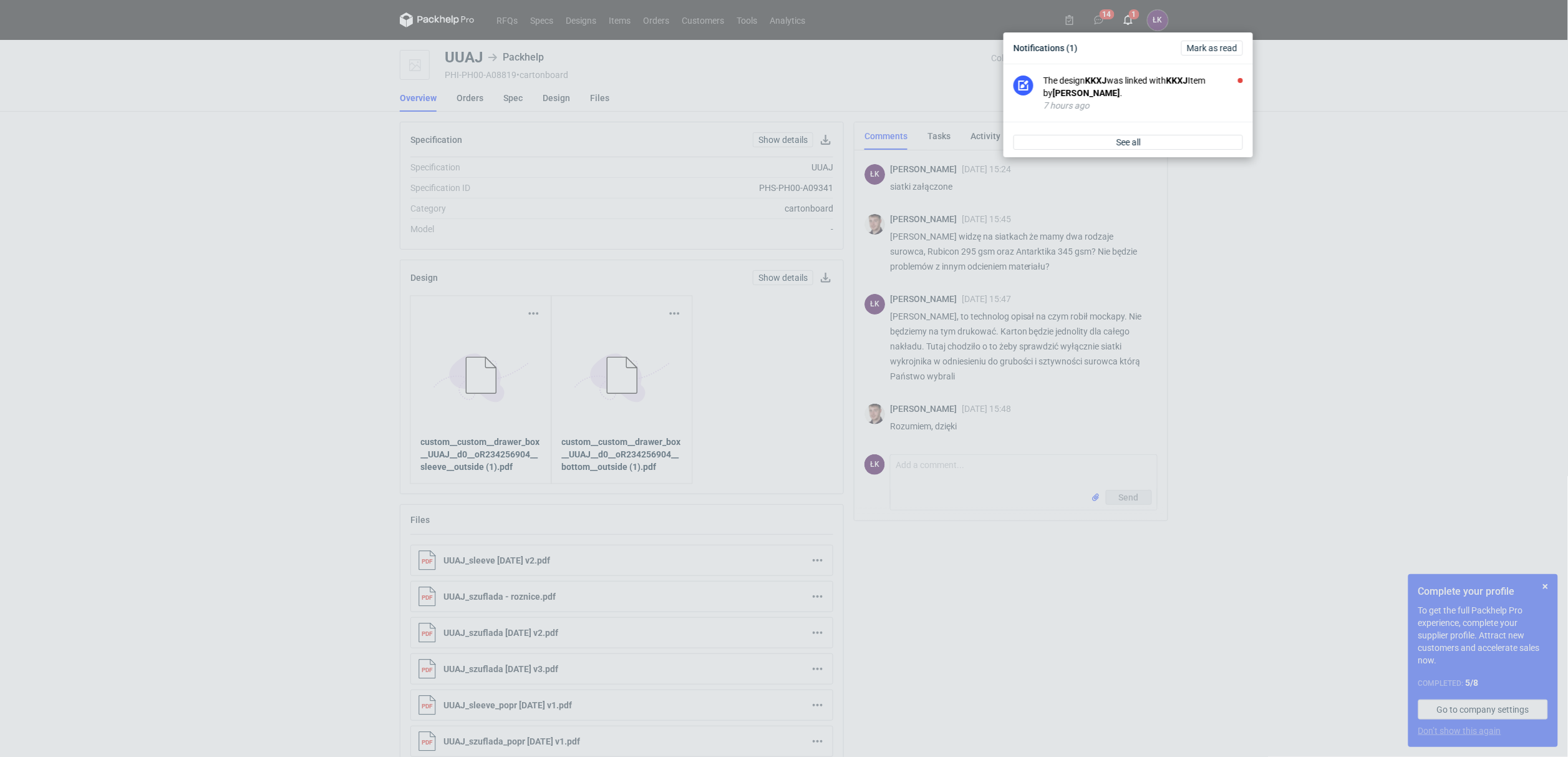
scroll to position [77, 0]
click at [1131, 21] on div "Notifications (1) Mark as read The design KKXJ was linked with KKXJ Item by Mac…" at bounding box center [784, 378] width 1568 height 757
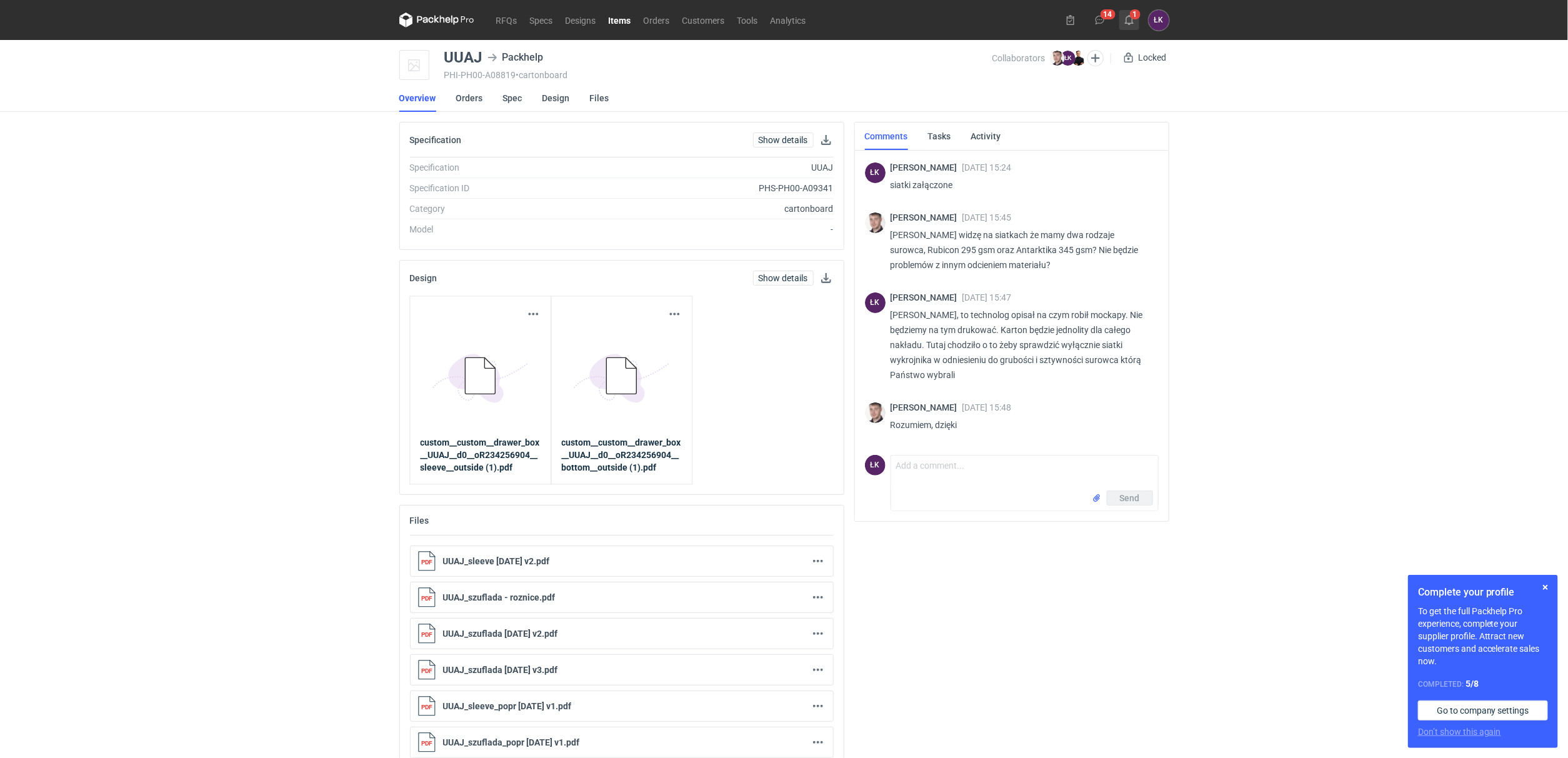
click at [1129, 29] on button "1" at bounding box center [1129, 20] width 20 height 20
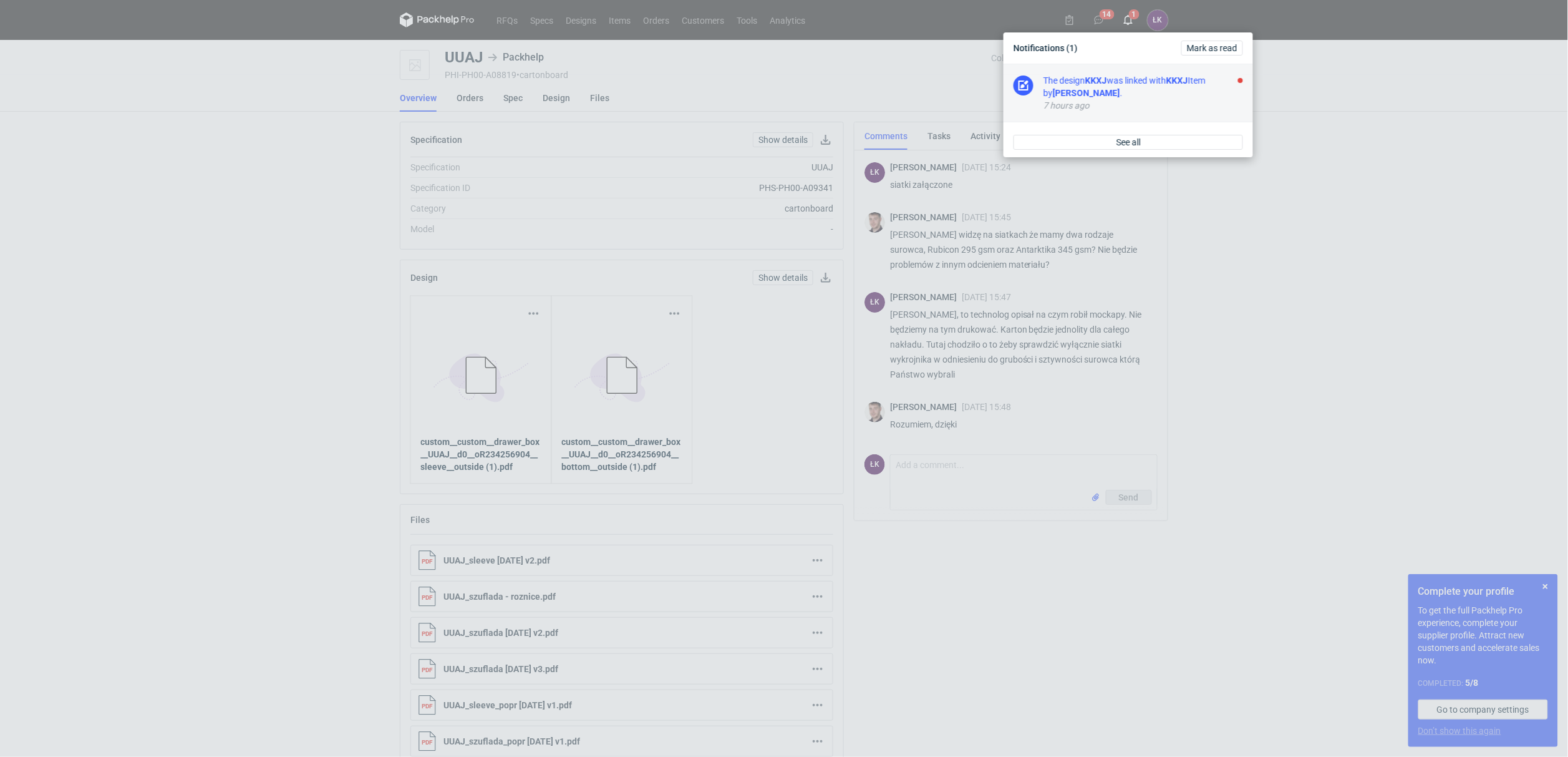
click at [1132, 96] on div "The design KKXJ was linked with KKXJ Item by Maciej Sikora ." at bounding box center [1143, 87] width 200 height 25
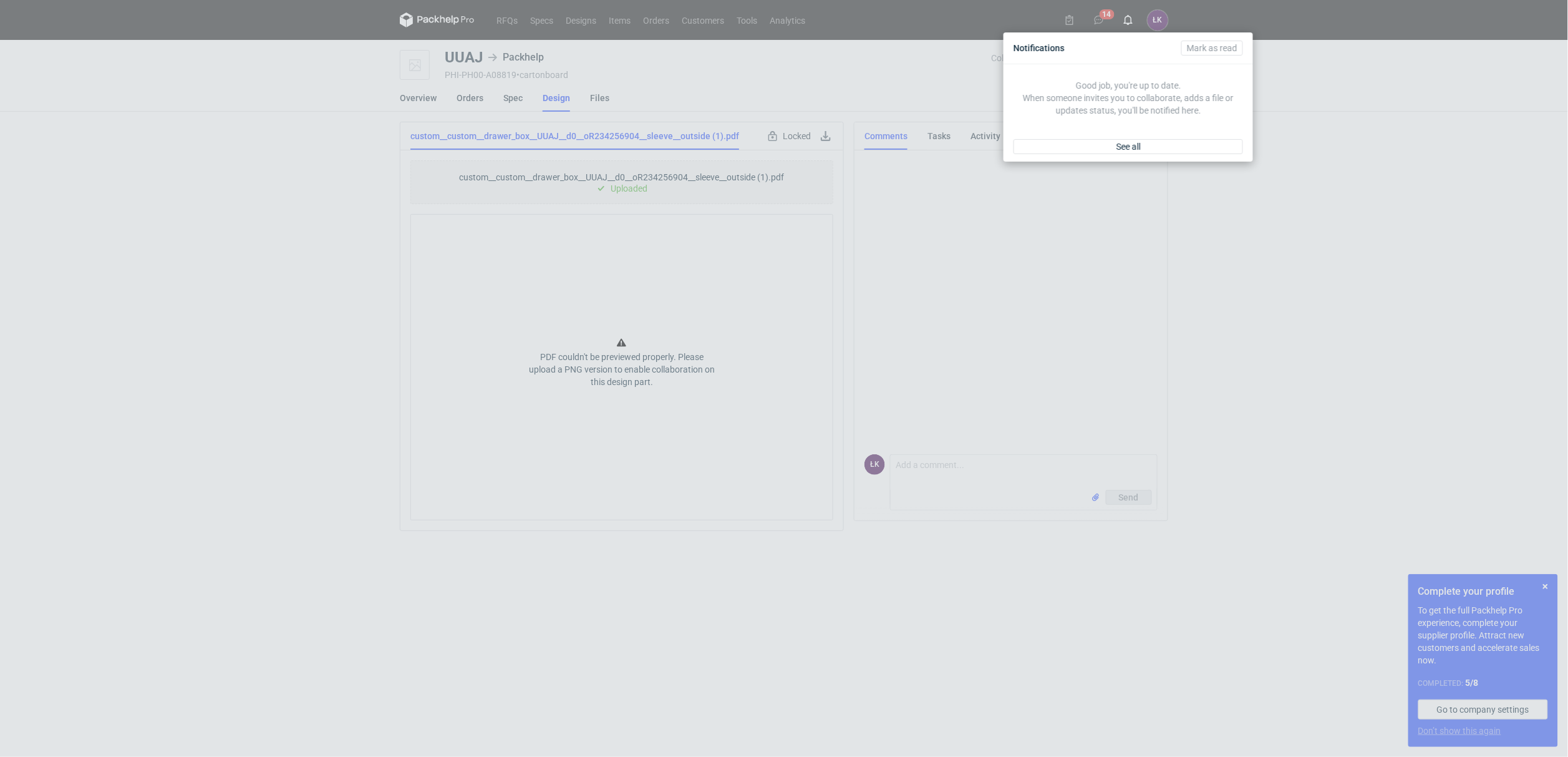
click at [1274, 235] on div "Notifications Mark as read Good job, you're up to date. When someone invites yo…" at bounding box center [784, 378] width 1568 height 757
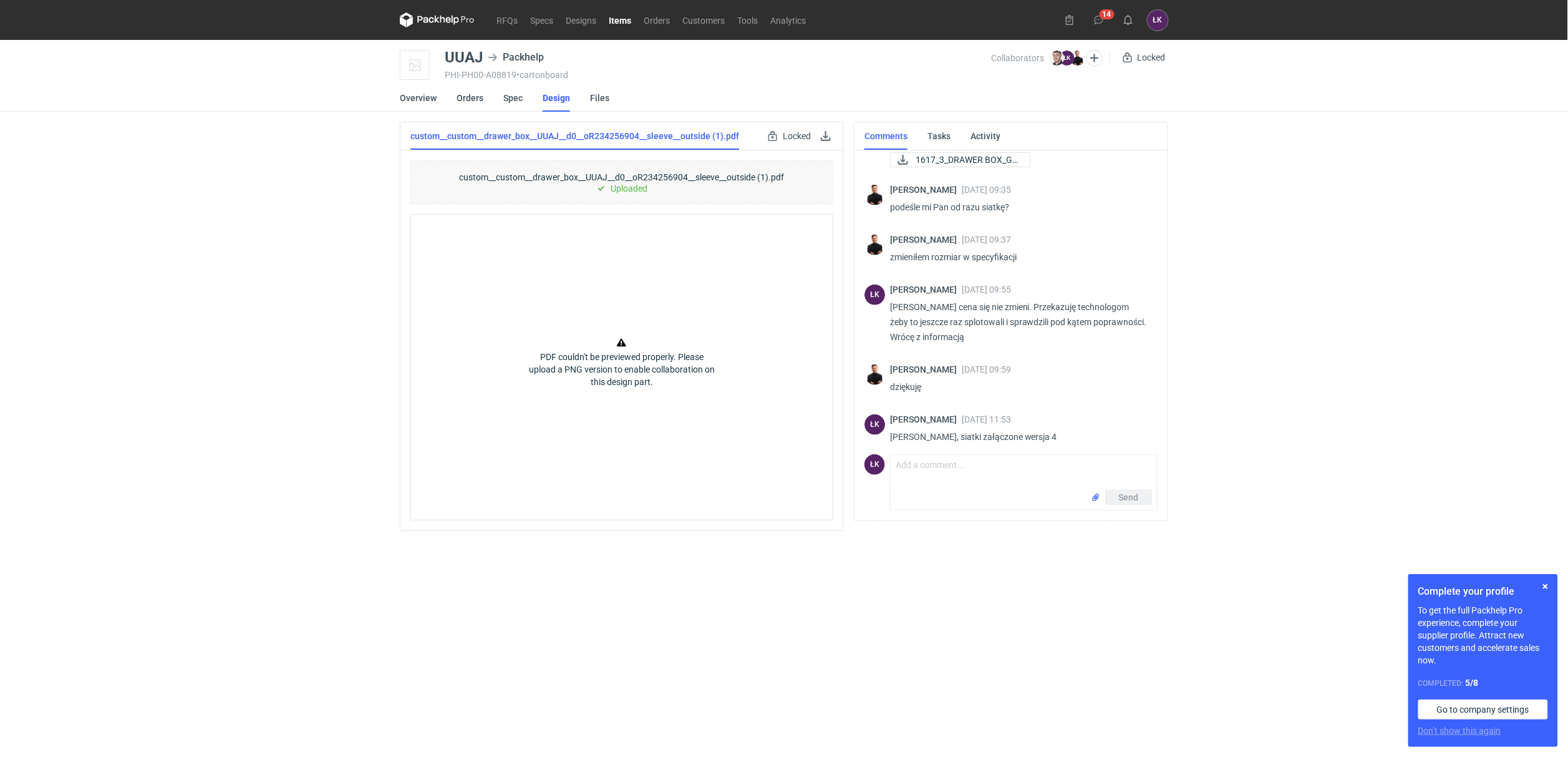
scroll to position [507, 0]
